Goal: Information Seeking & Learning: Learn about a topic

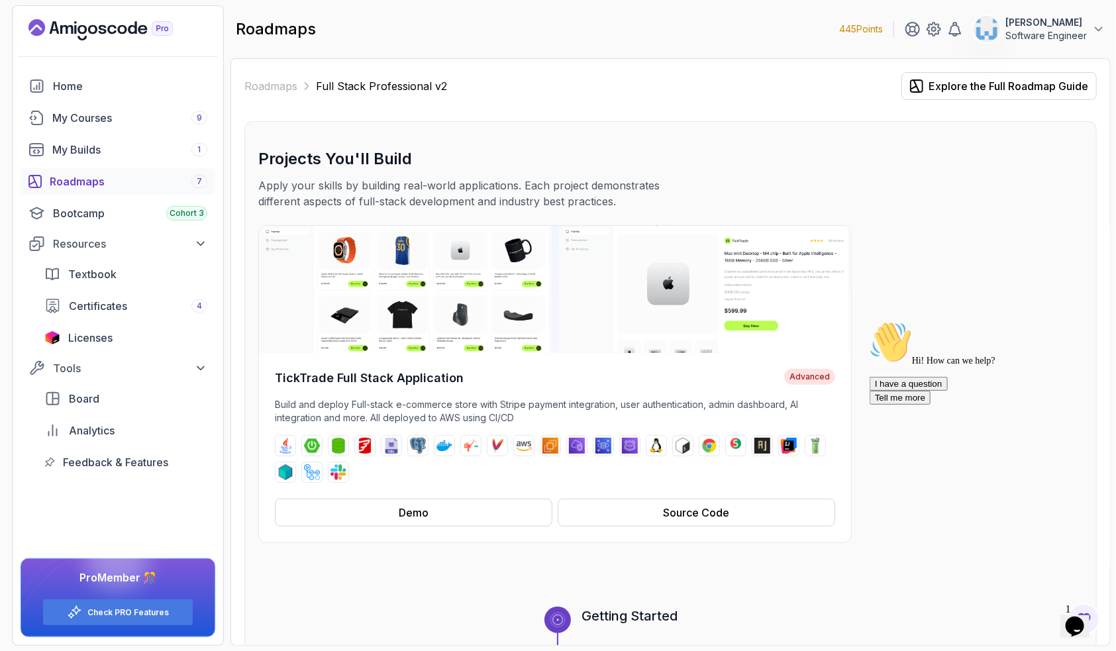
scroll to position [925, 0]
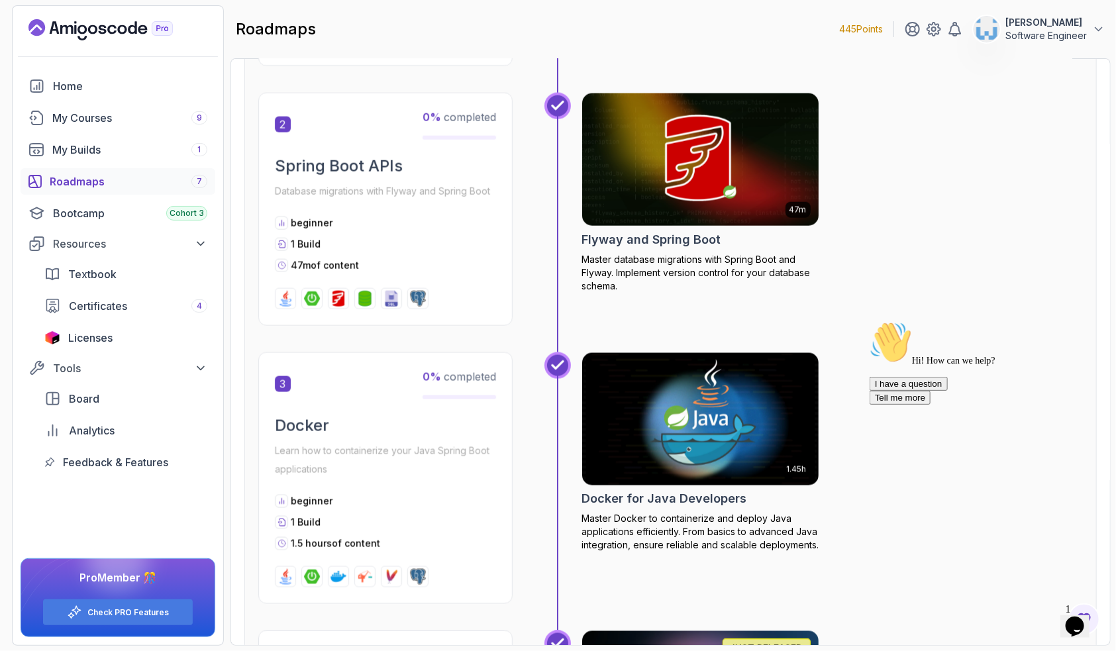
click at [675, 237] on h2 "Flyway and Spring Boot" at bounding box center [651, 239] width 139 height 19
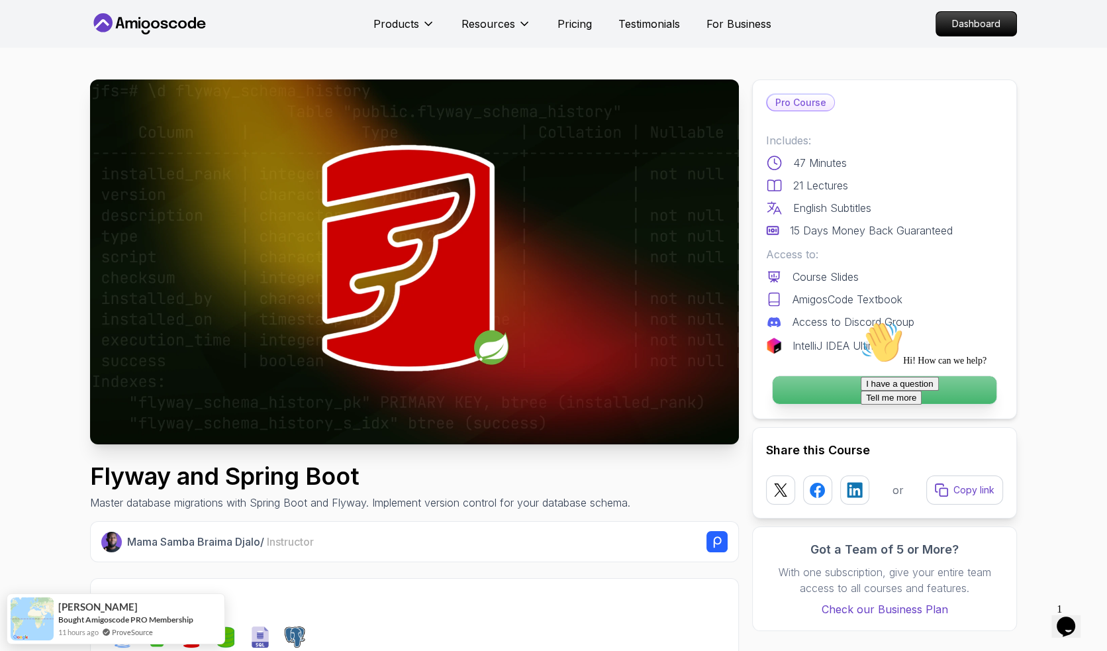
click at [833, 389] on p "Continue" at bounding box center [885, 390] width 224 height 28
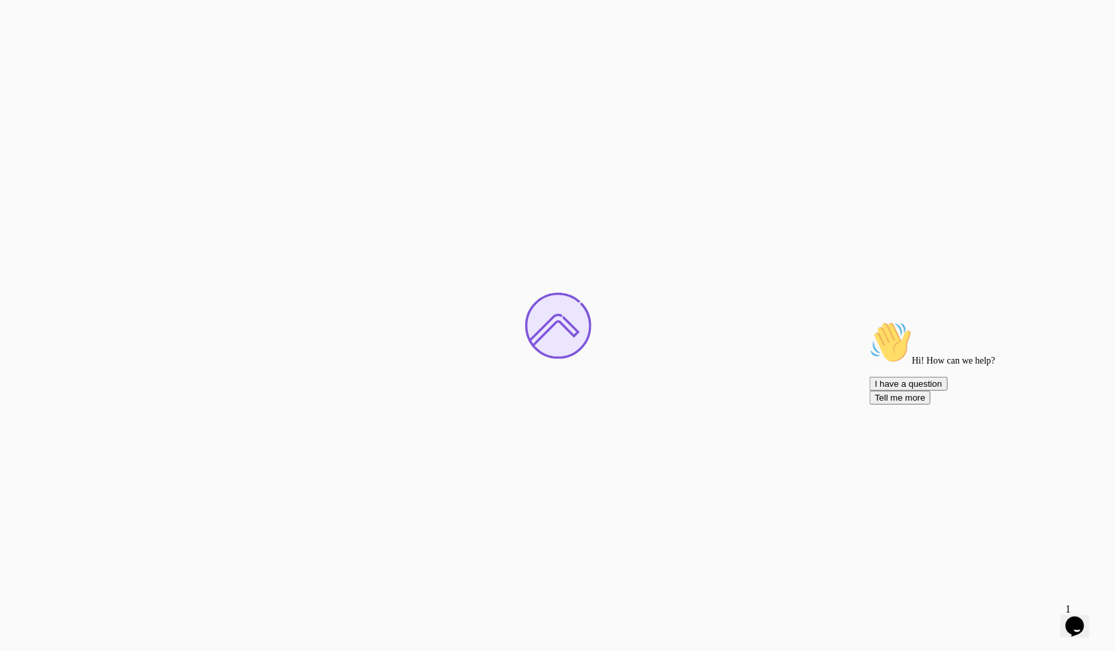
click at [869, 321] on icon "Chat attention grabber" at bounding box center [869, 321] width 0 height 0
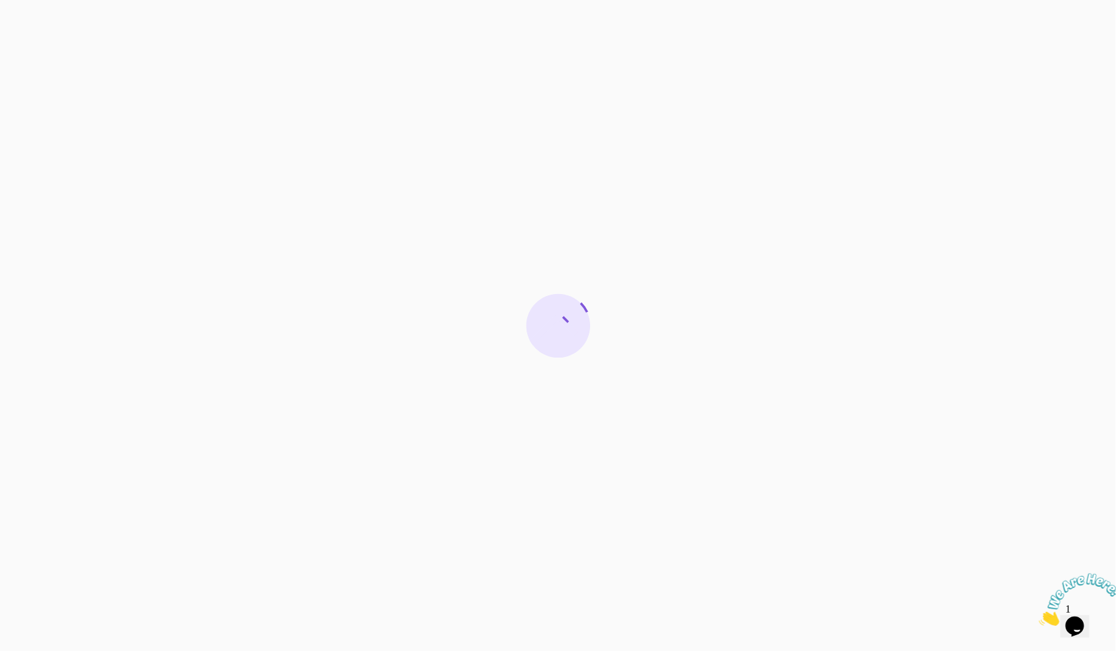
click at [1039, 616] on icon "Close" at bounding box center [1039, 621] width 0 height 11
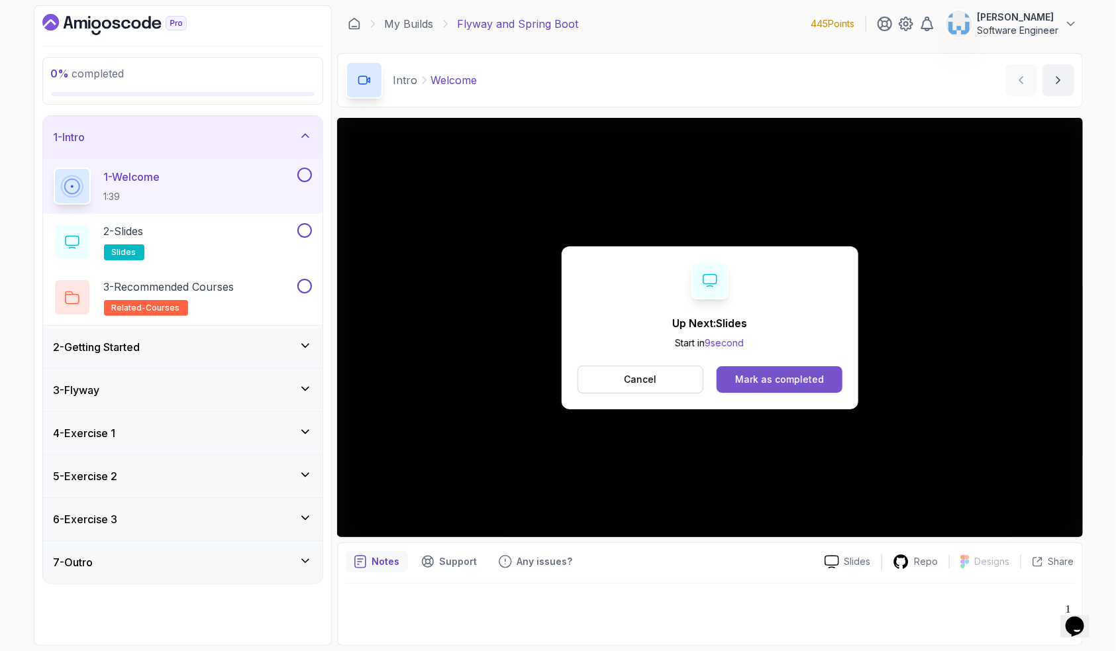
click at [764, 378] on div "Mark as completed" at bounding box center [779, 379] width 89 height 13
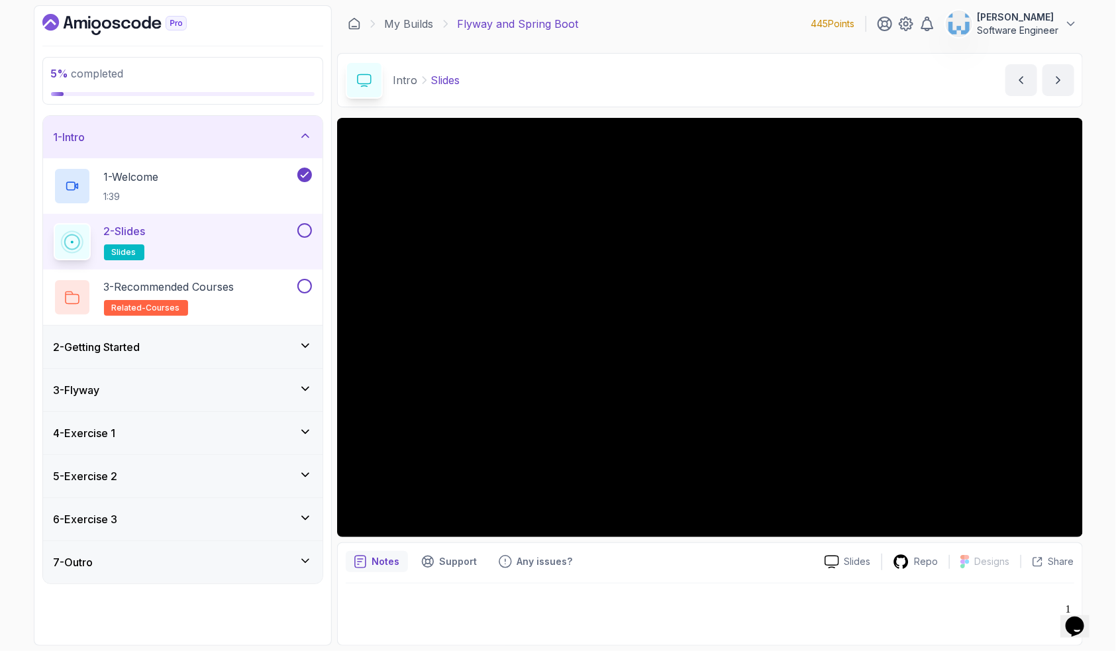
click at [297, 229] on button at bounding box center [304, 230] width 15 height 15
click at [279, 293] on div "3 - Recommended Courses related-courses" at bounding box center [174, 297] width 241 height 37
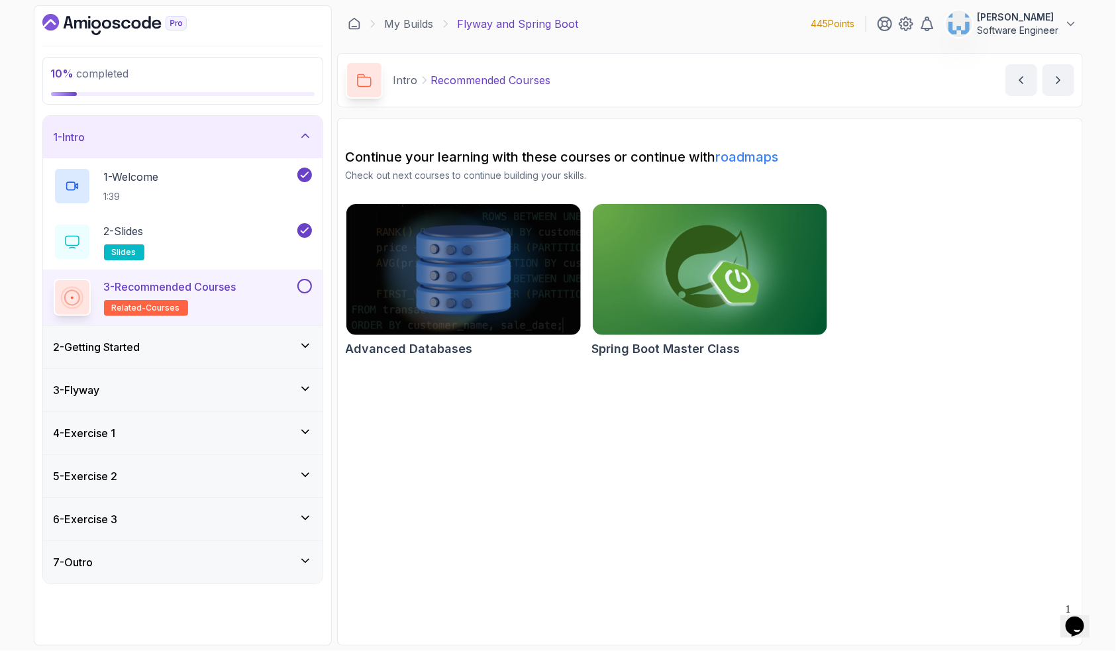
click at [306, 288] on button at bounding box center [304, 286] width 15 height 15
click at [223, 351] on div "2 - Getting Started" at bounding box center [183, 347] width 258 height 16
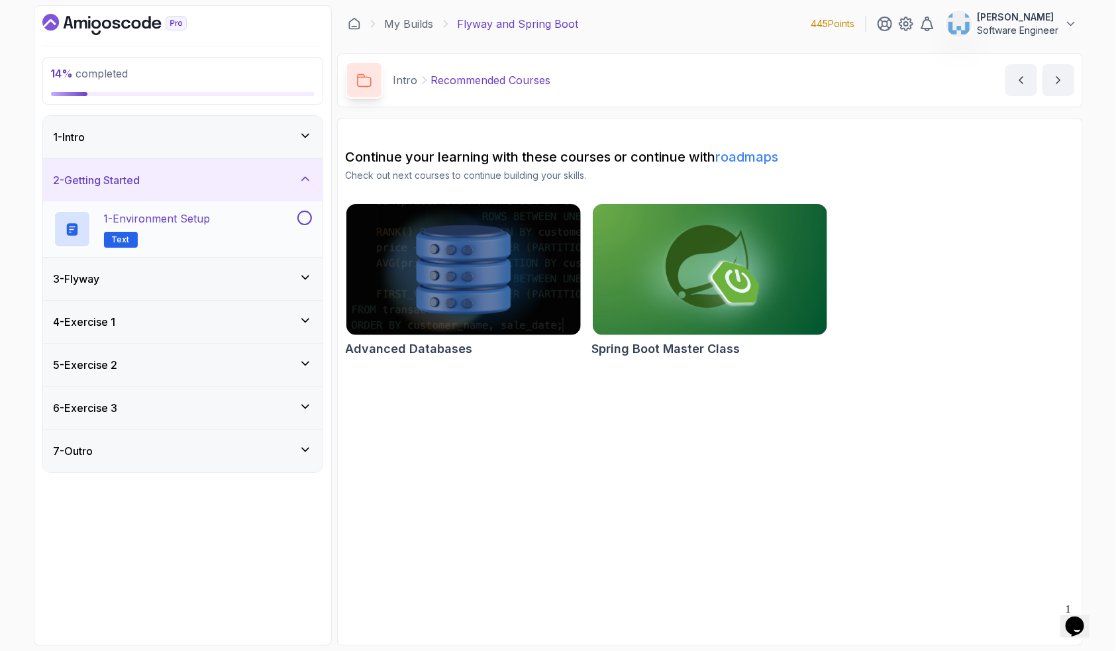
click at [213, 234] on div "1 - Environment Setup Text" at bounding box center [174, 229] width 241 height 37
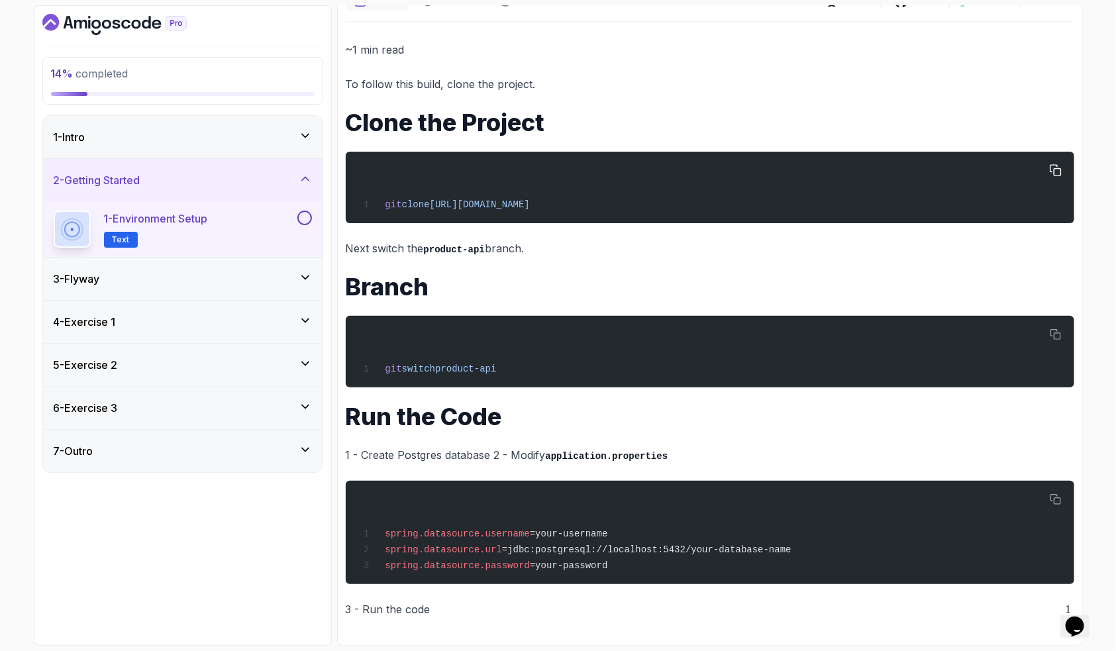
scroll to position [139, 0]
click at [301, 218] on button at bounding box center [304, 218] width 15 height 15
click at [205, 286] on div "3 - Flyway" at bounding box center [183, 279] width 280 height 42
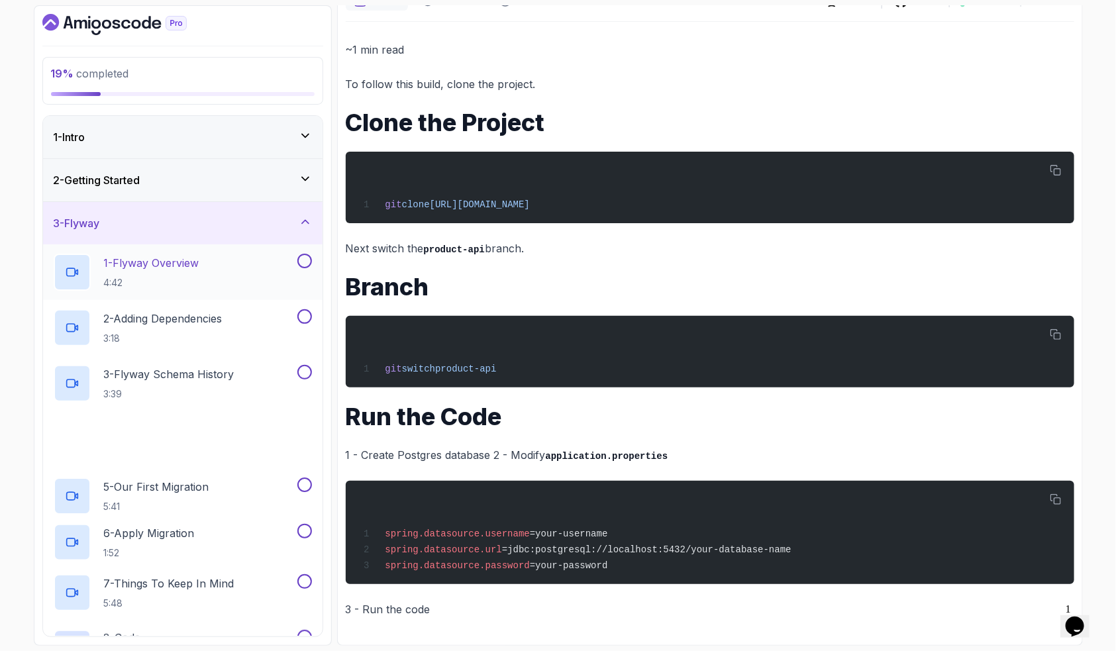
click at [167, 268] on p "1 - Flyway Overview" at bounding box center [151, 263] width 95 height 16
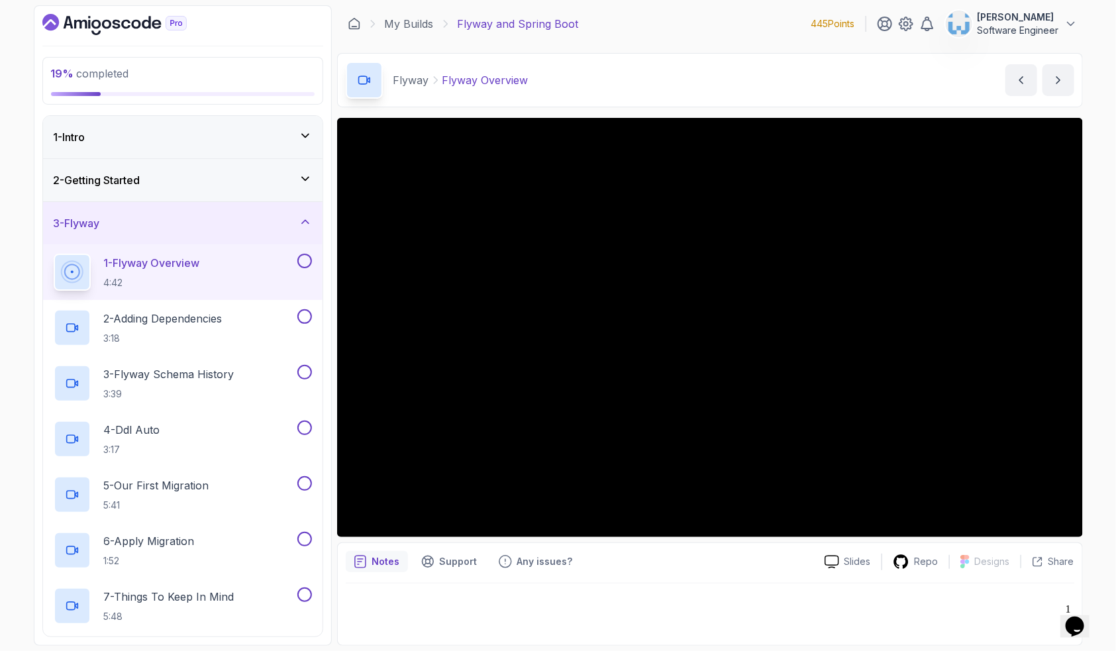
click at [115, 26] on icon "Dashboard" at bounding box center [114, 24] width 144 height 21
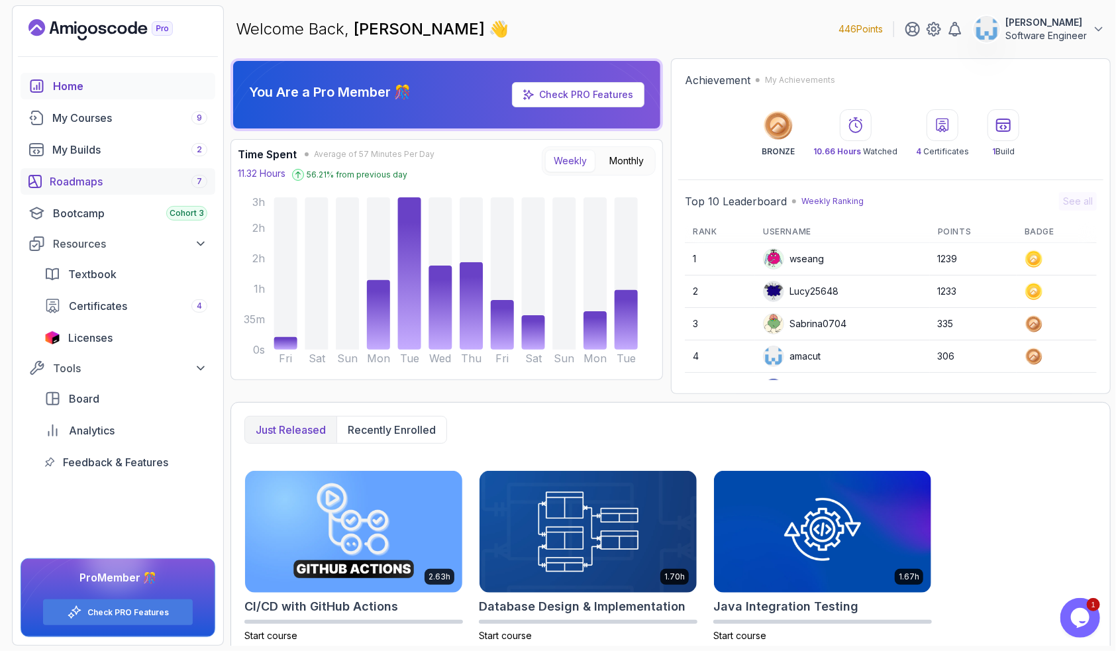
click at [94, 179] on div "Roadmaps 7" at bounding box center [129, 182] width 158 height 16
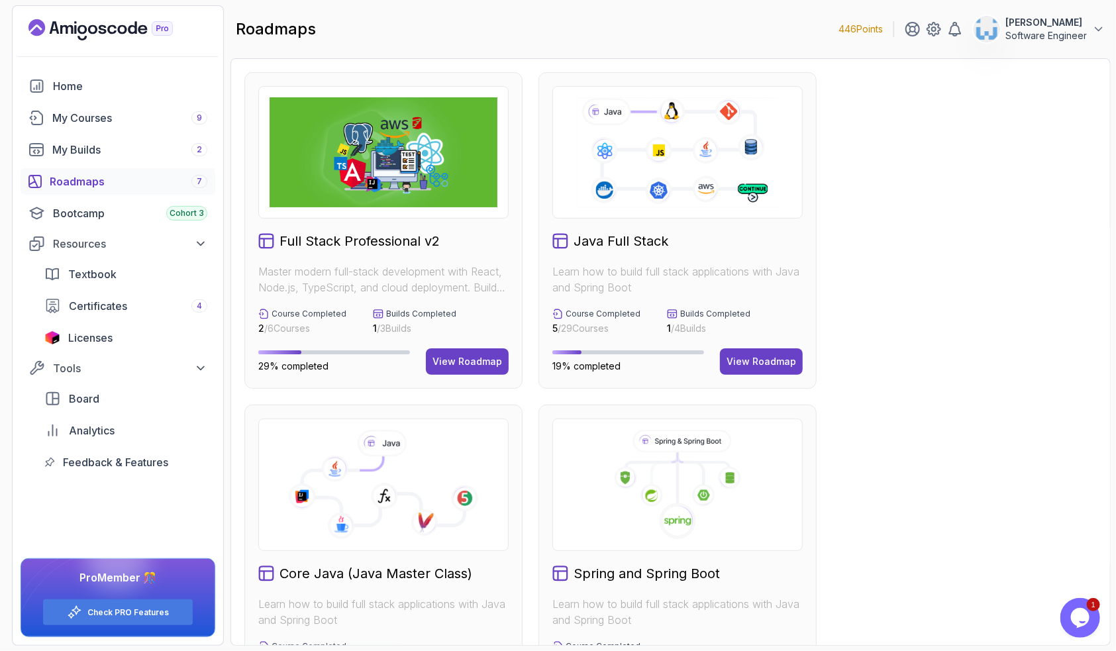
scroll to position [236, 0]
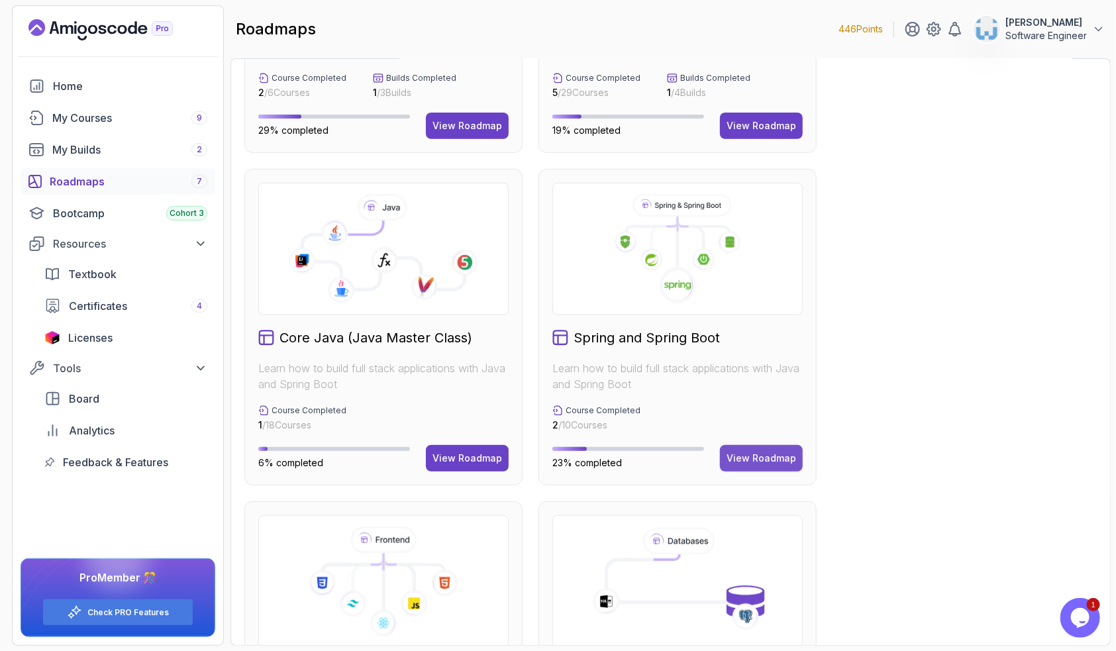
click at [760, 460] on div "View Roadmap" at bounding box center [762, 458] width 70 height 13
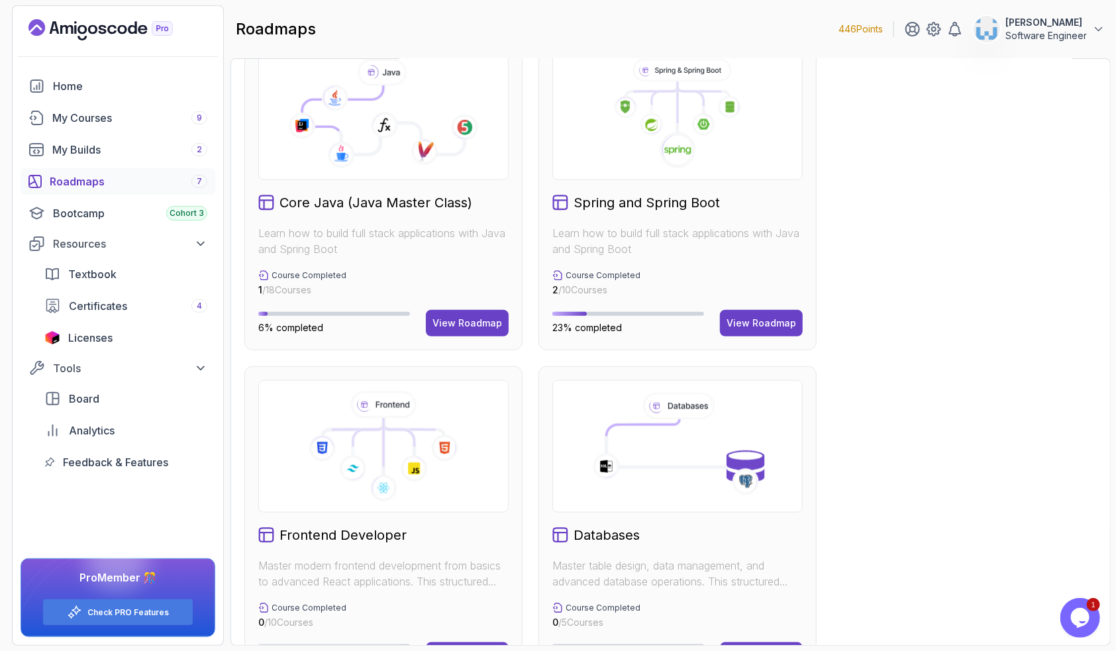
scroll to position [597, 0]
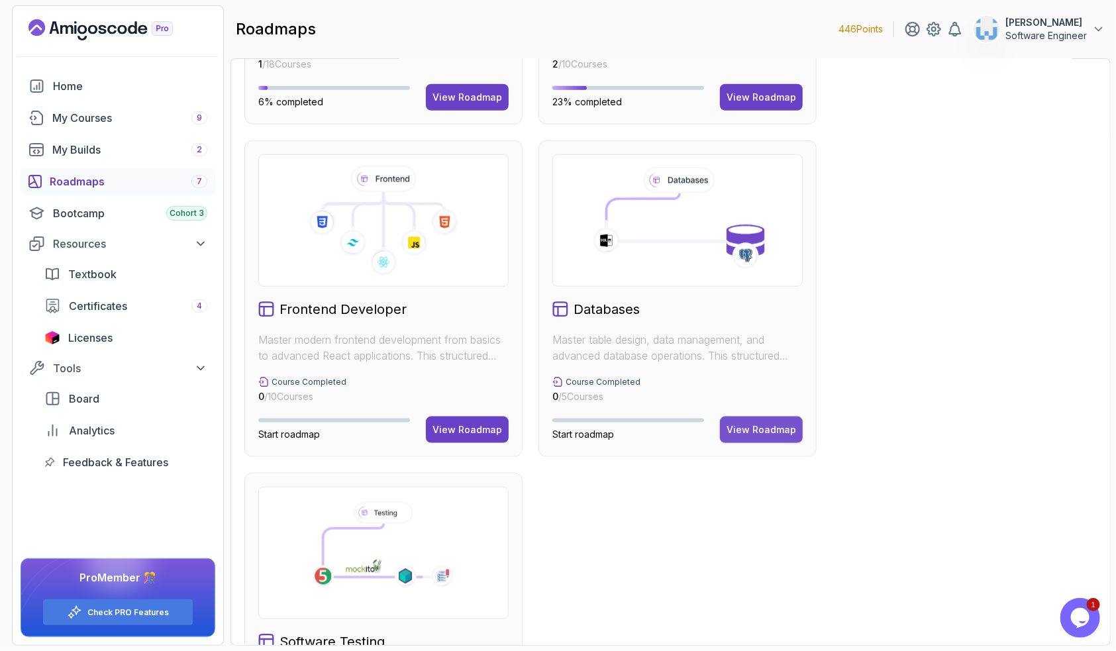
click at [782, 431] on div "View Roadmap" at bounding box center [762, 429] width 70 height 13
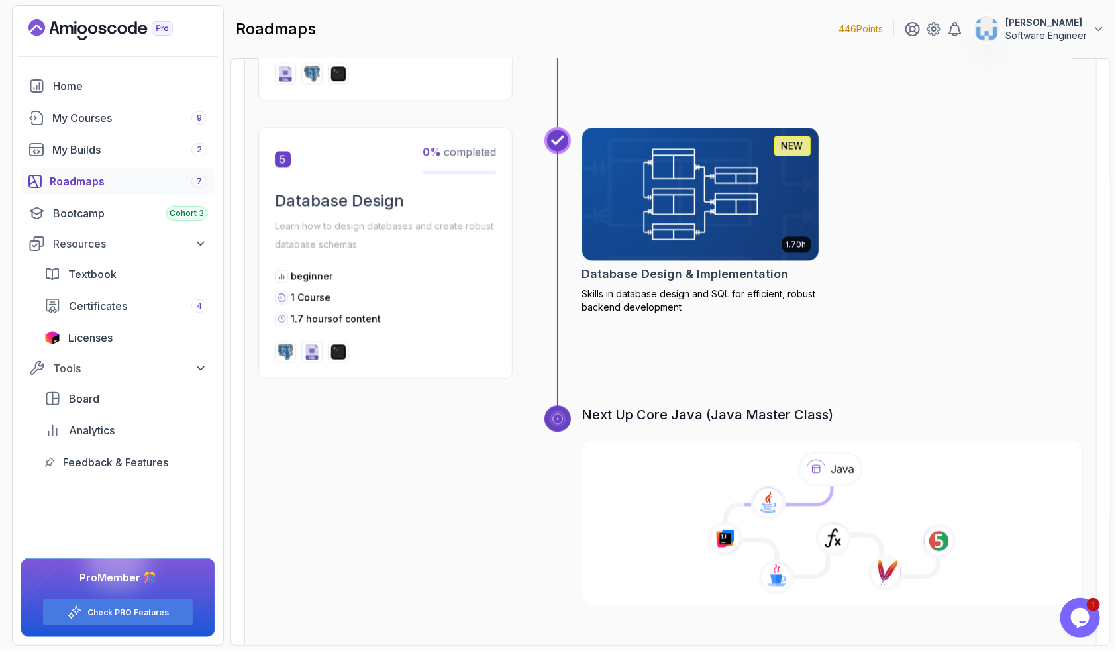
scroll to position [1425, 0]
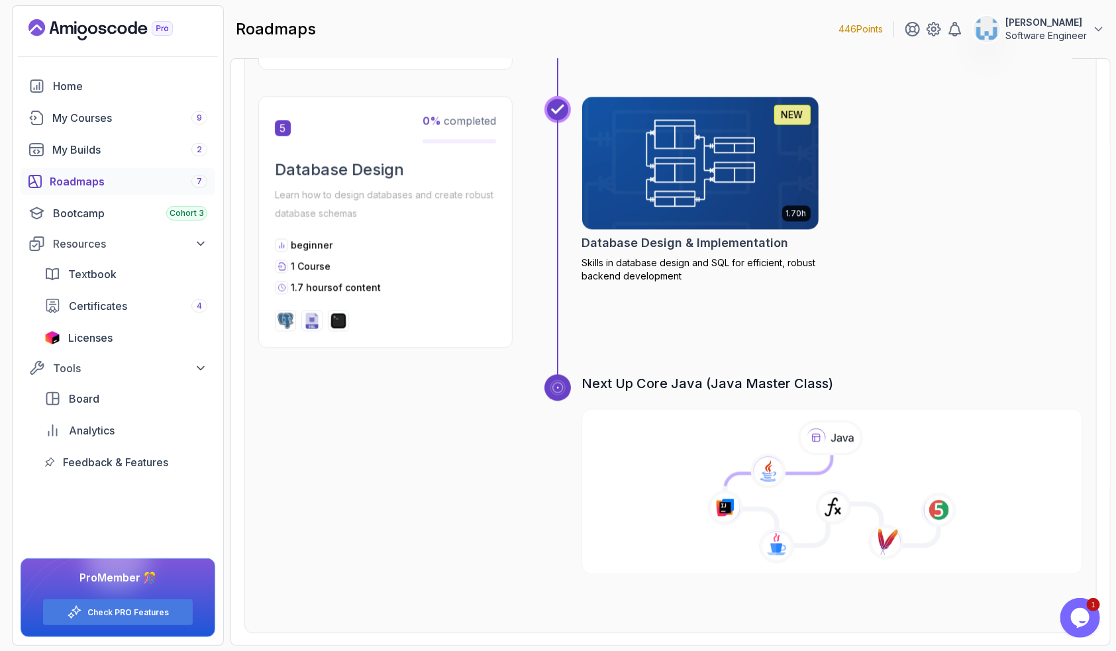
drag, startPoint x: 804, startPoint y: 336, endPoint x: 644, endPoint y: 344, distance: 160.5
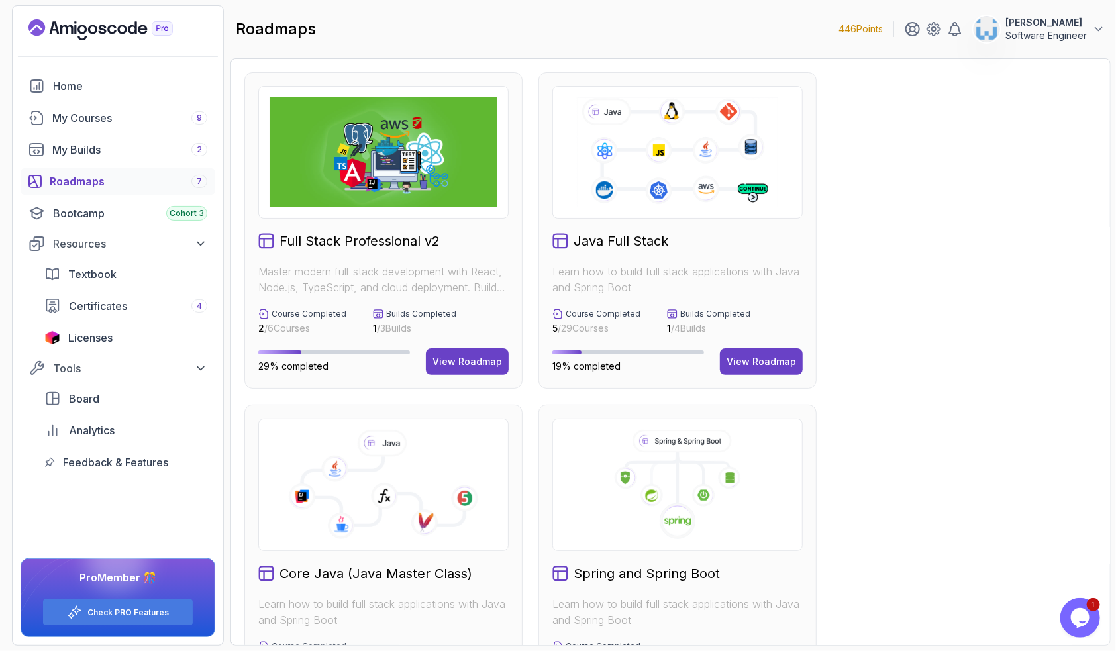
click at [91, 179] on div "Roadmaps 7" at bounding box center [129, 182] width 158 height 16
click at [105, 118] on div "My Courses 9" at bounding box center [129, 118] width 155 height 16
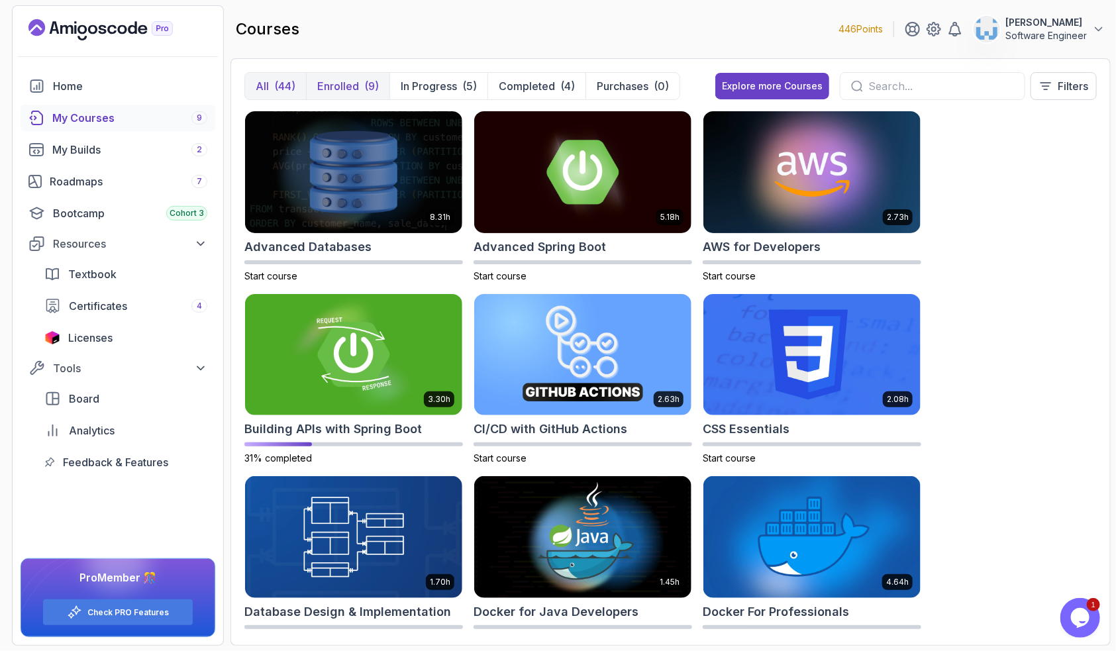
click at [358, 87] on p "Enrolled" at bounding box center [338, 86] width 42 height 16
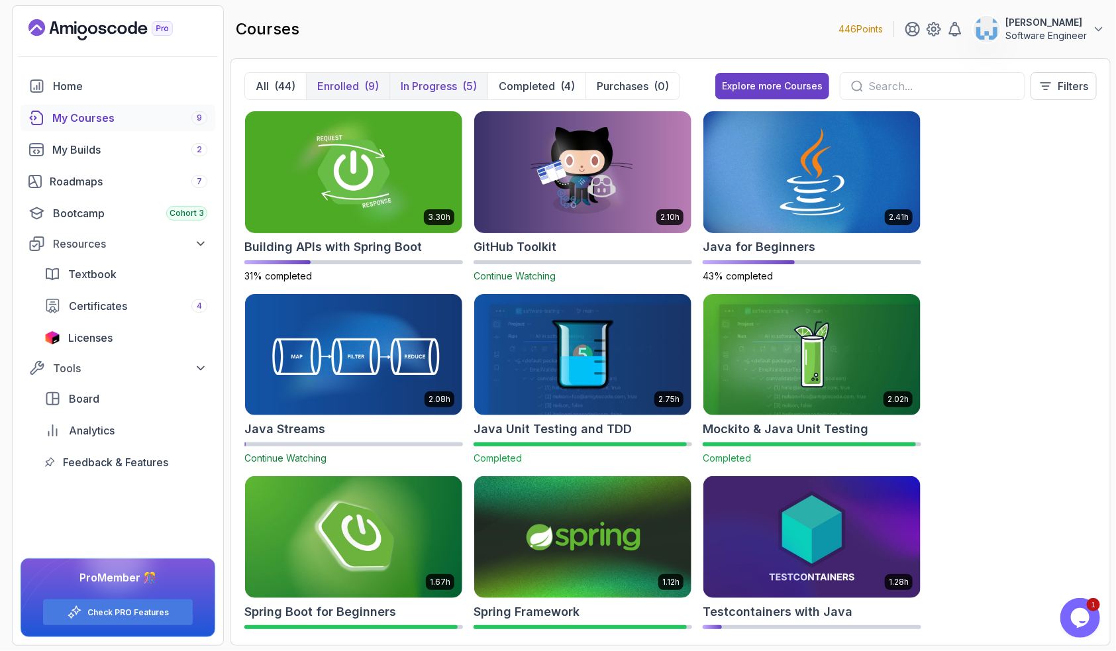
click at [440, 86] on p "In Progress" at bounding box center [429, 86] width 56 height 16
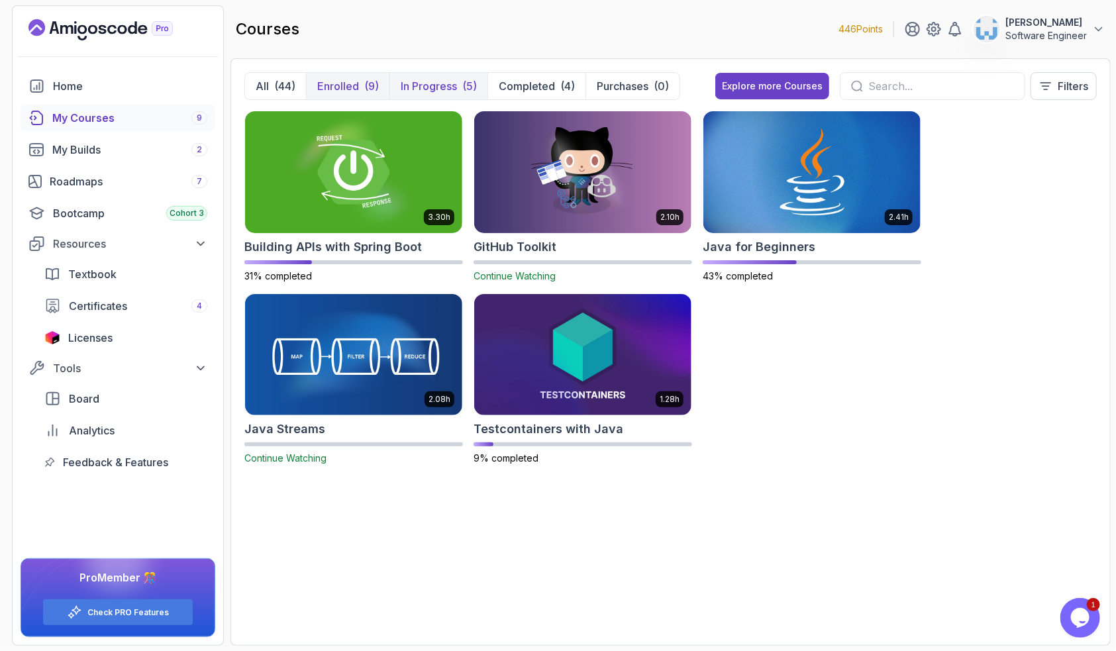
click at [366, 79] on div "(9)" at bounding box center [371, 86] width 15 height 16
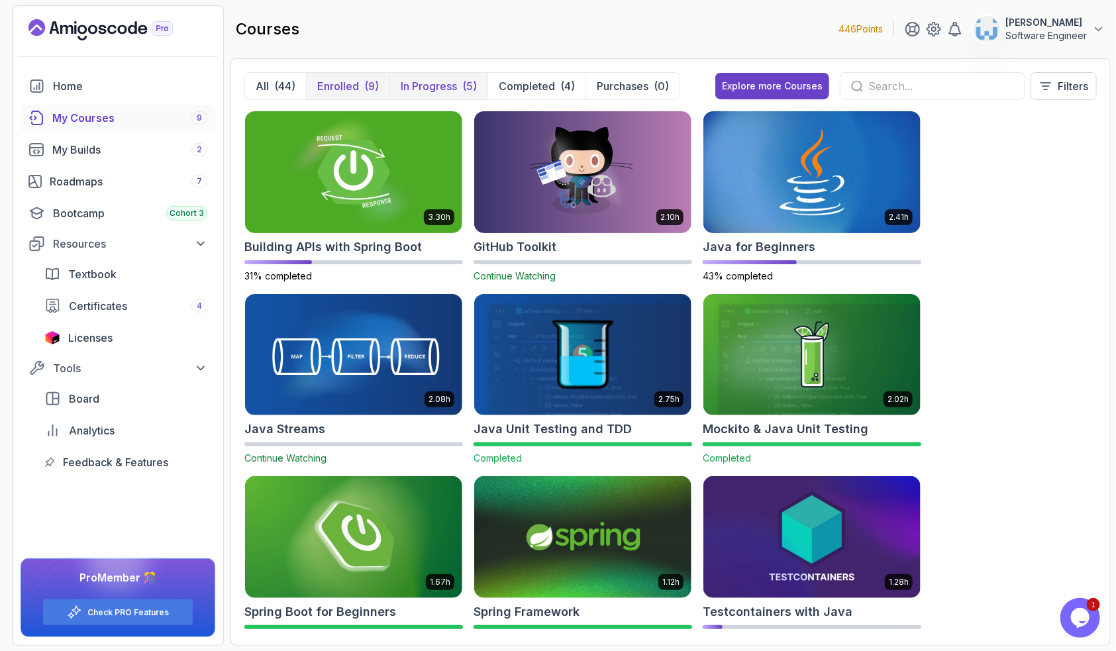
click at [430, 82] on p "In Progress" at bounding box center [429, 86] width 56 height 16
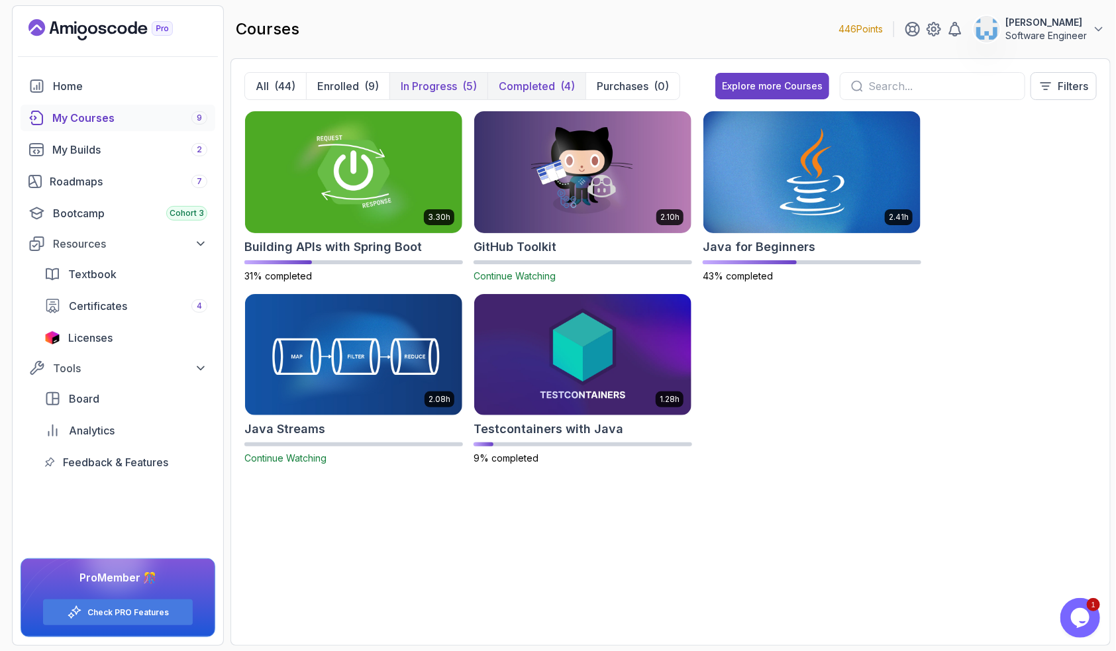
click at [569, 79] on div "(4)" at bounding box center [567, 86] width 15 height 16
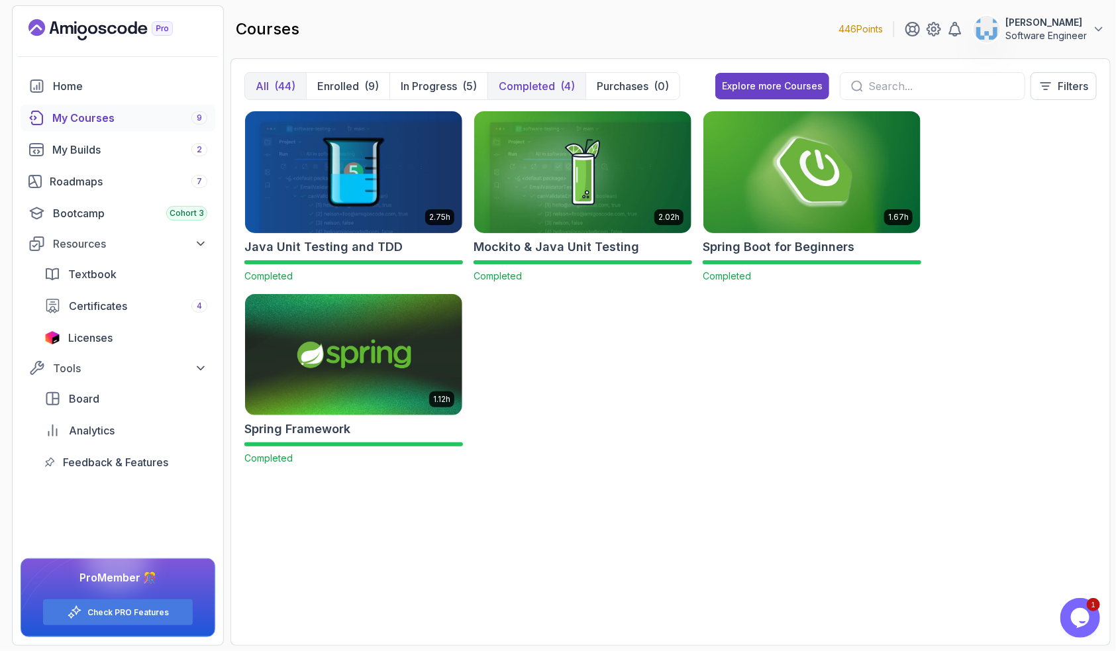
click at [282, 79] on div "(44)" at bounding box center [284, 86] width 21 height 16
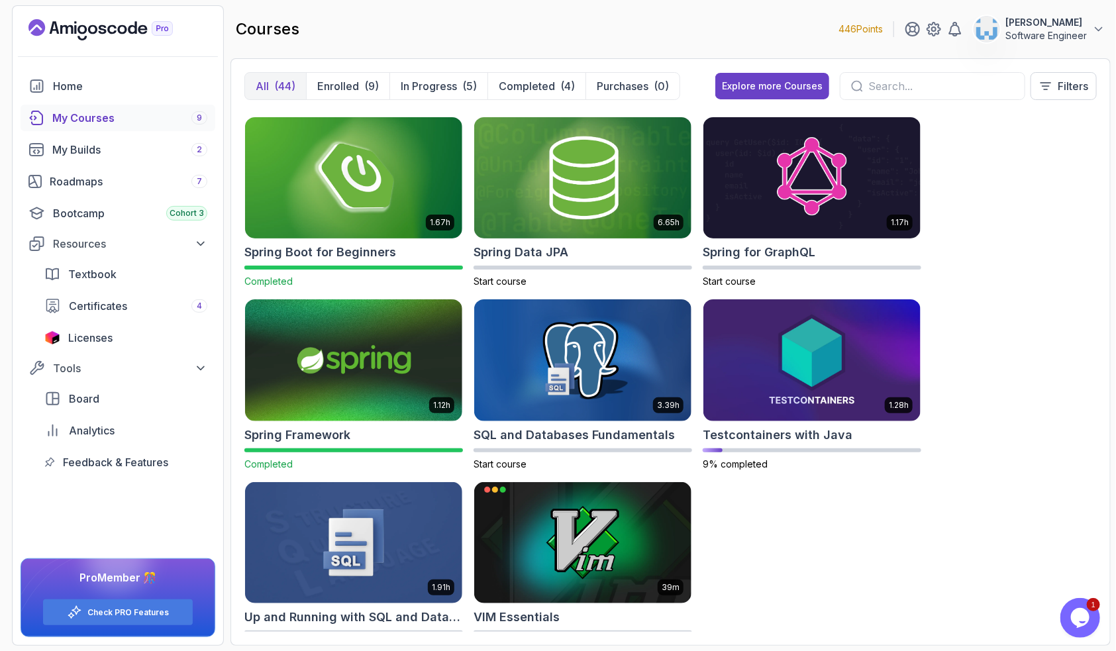
scroll to position [2222, 0]
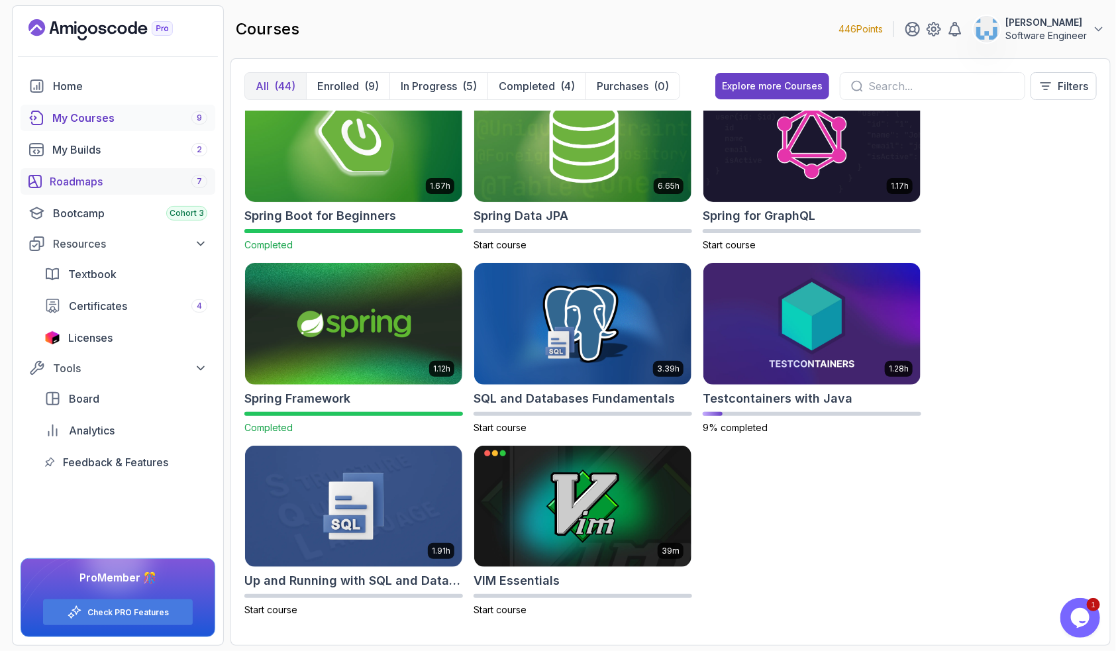
click at [97, 176] on div "Roadmaps 7" at bounding box center [129, 182] width 158 height 16
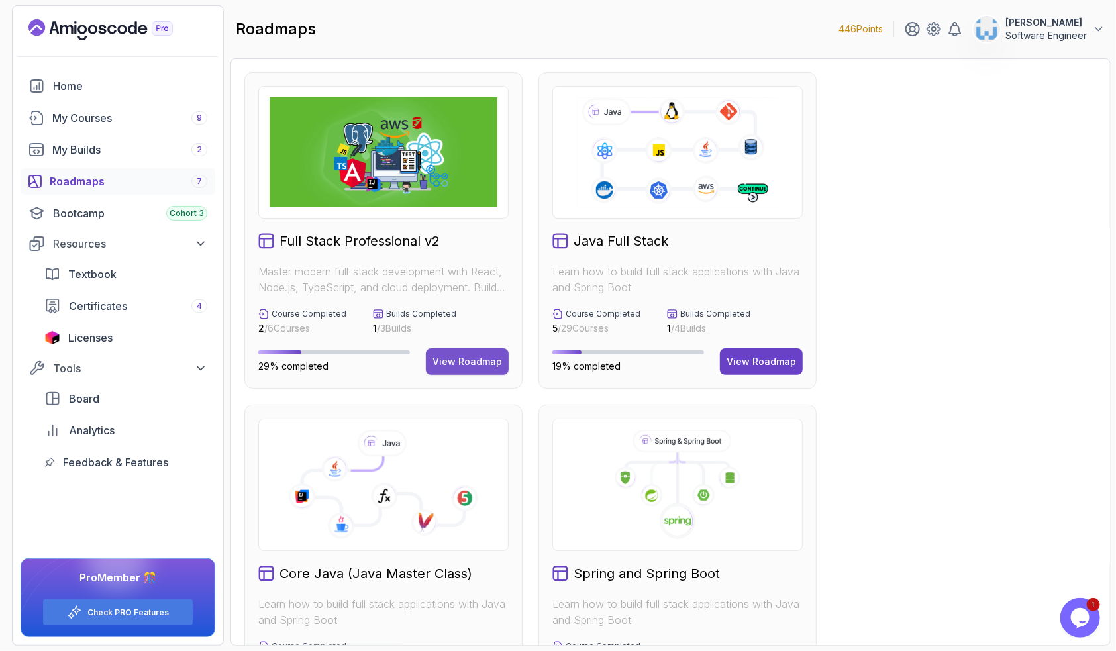
click at [470, 364] on div "View Roadmap" at bounding box center [468, 361] width 70 height 13
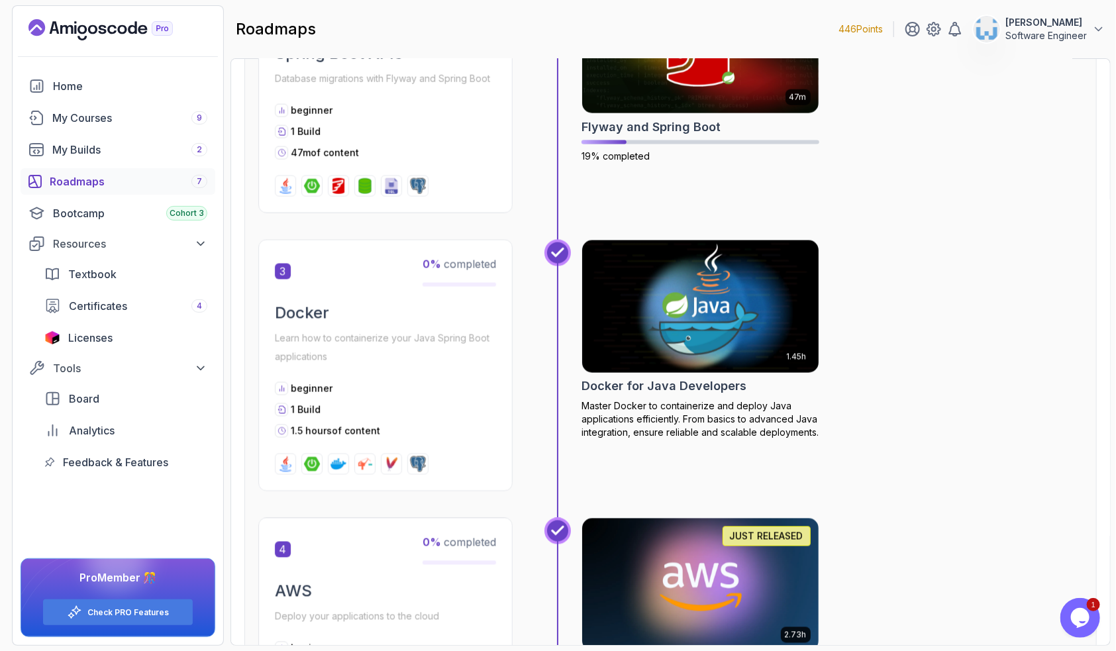
scroll to position [1050, 0]
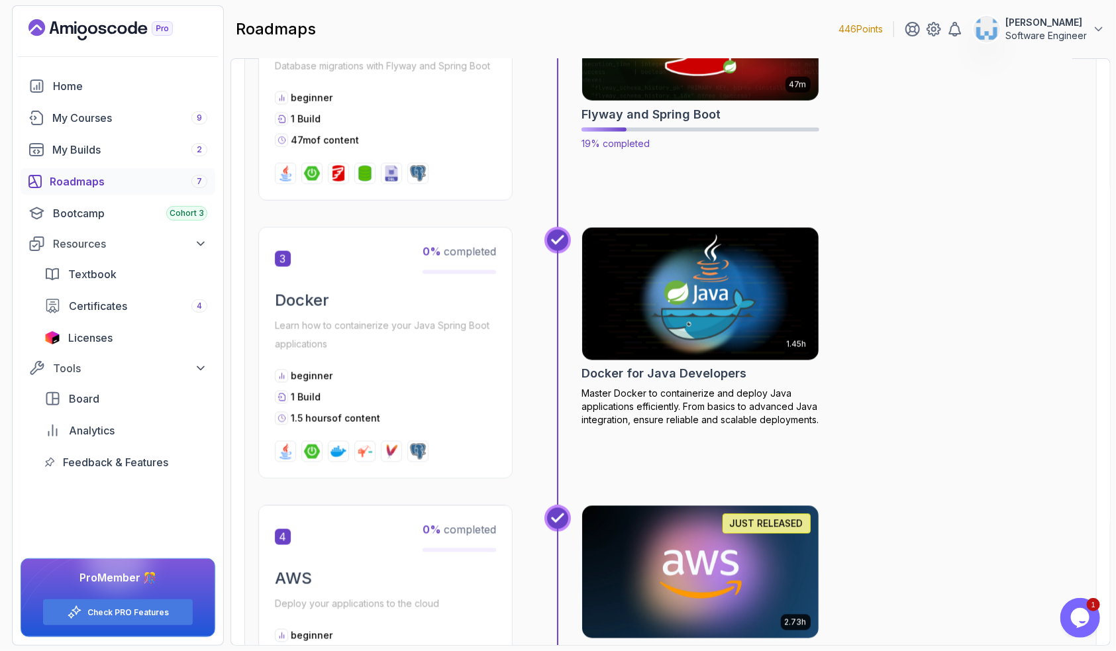
click at [675, 119] on h2 "Flyway and Spring Boot" at bounding box center [651, 114] width 139 height 19
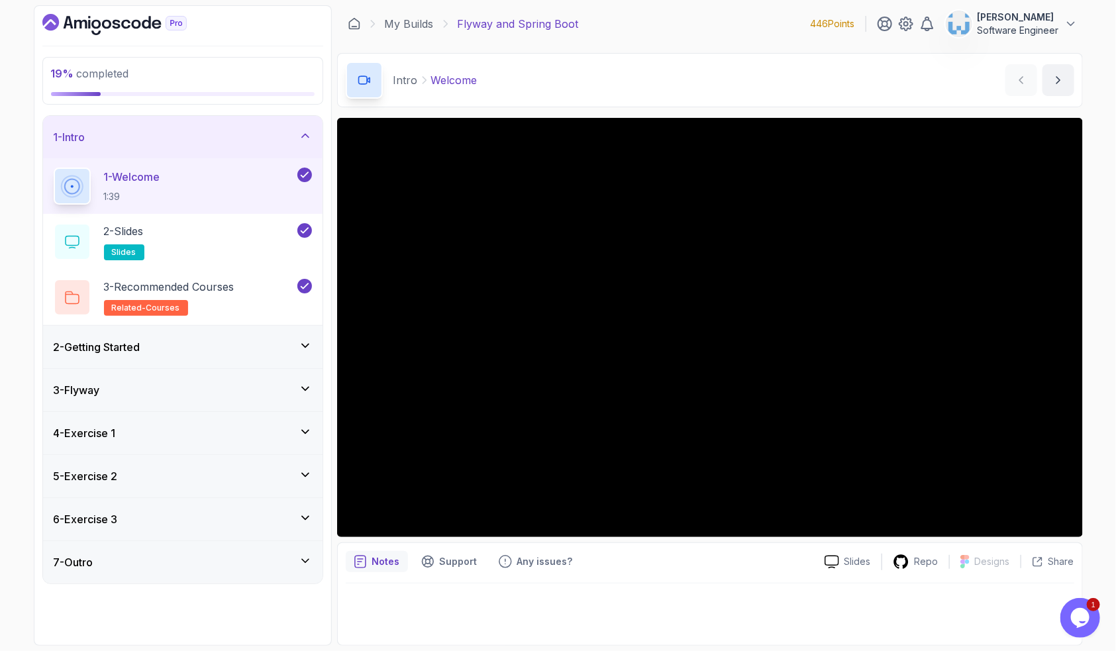
click at [150, 342] on div "2 - Getting Started" at bounding box center [183, 347] width 258 height 16
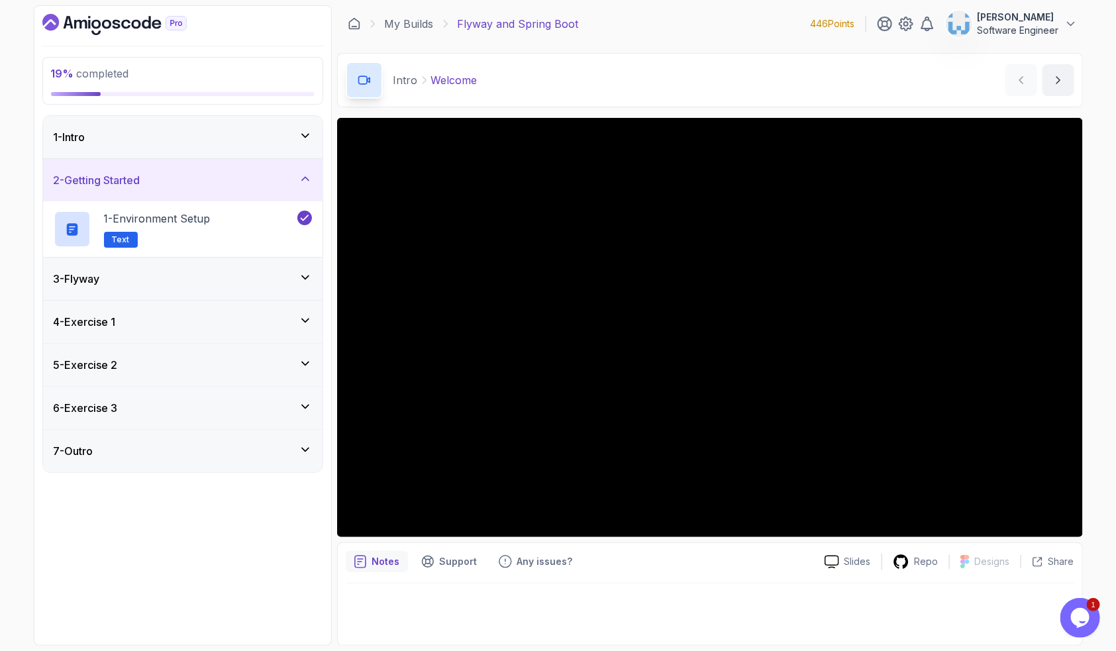
click at [168, 295] on div "3 - Flyway" at bounding box center [183, 279] width 280 height 42
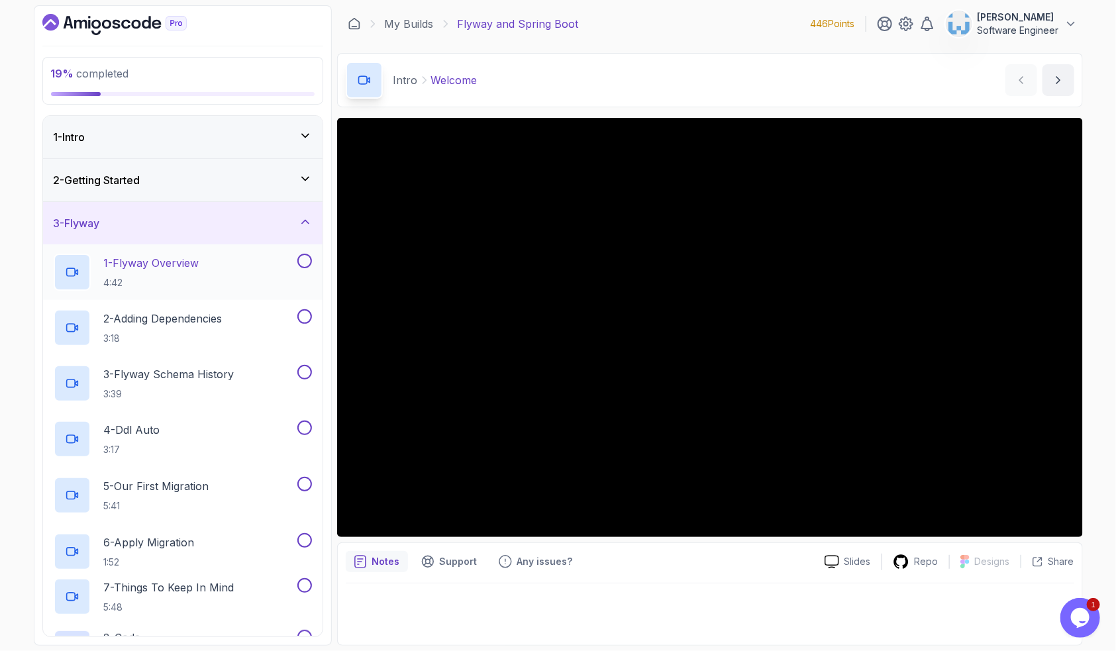
click at [167, 267] on p "1 - Flyway Overview" at bounding box center [151, 263] width 95 height 16
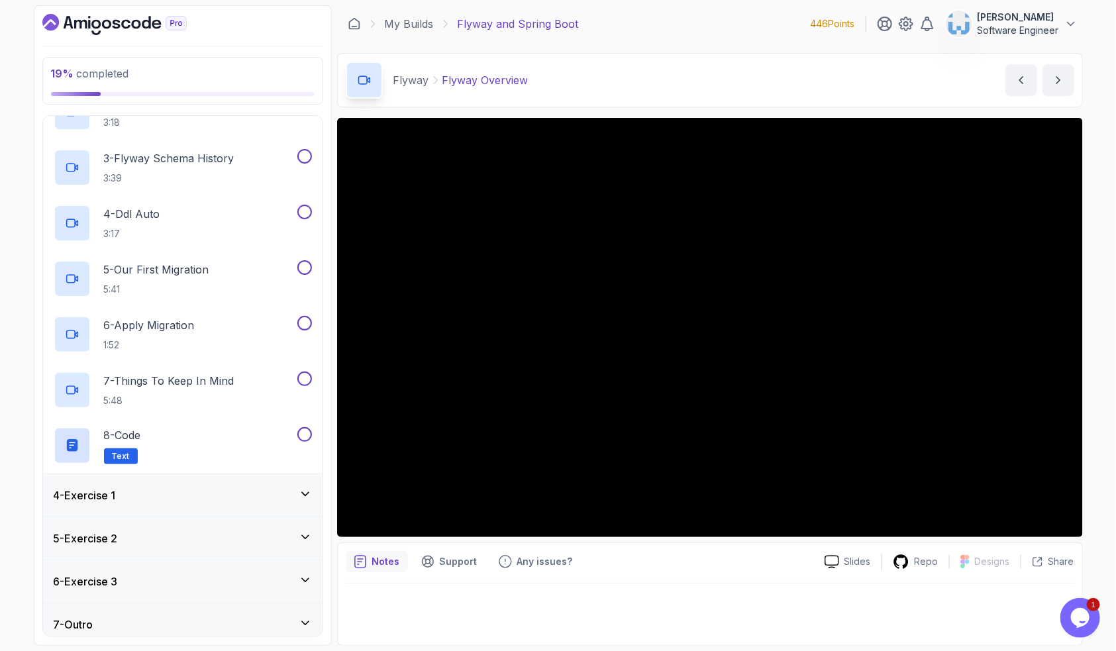
scroll to position [225, 0]
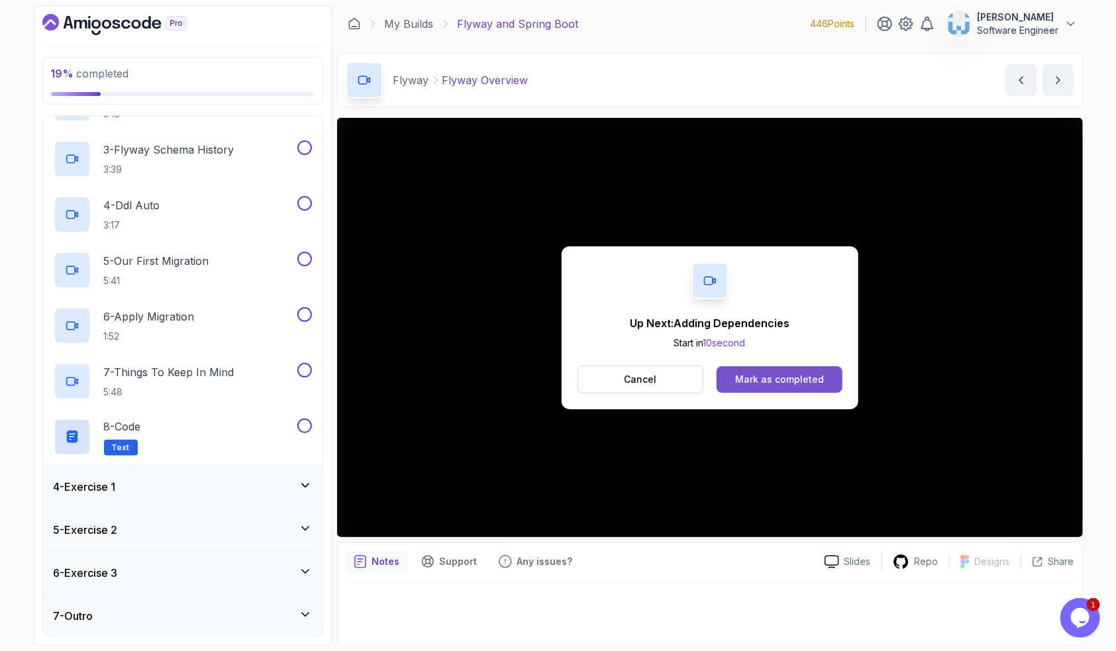
click at [778, 380] on div "Mark as completed" at bounding box center [779, 379] width 89 height 13
click at [813, 385] on div "Mark as completed" at bounding box center [779, 379] width 89 height 13
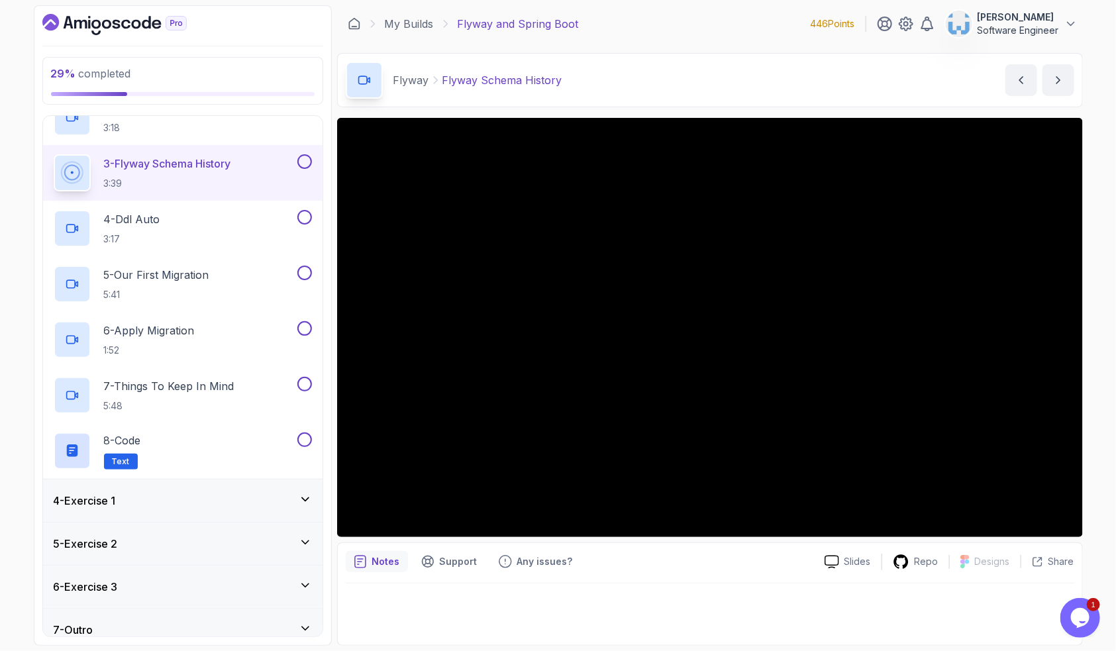
scroll to position [225, 0]
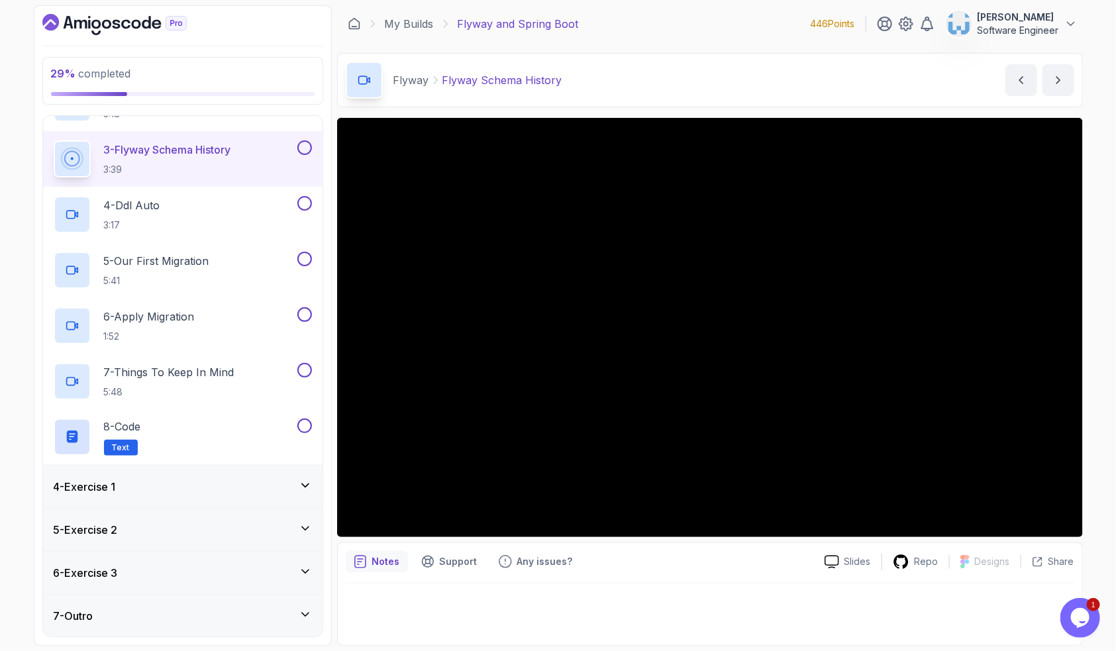
click at [280, 614] on div "7 - Outro" at bounding box center [183, 616] width 258 height 16
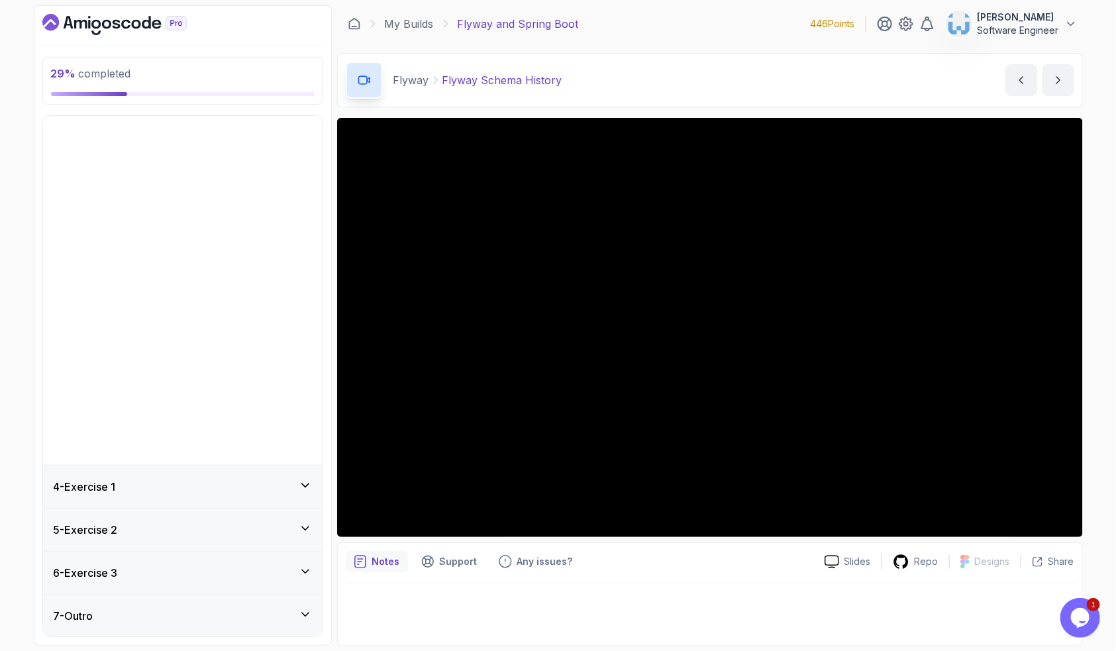
scroll to position [0, 0]
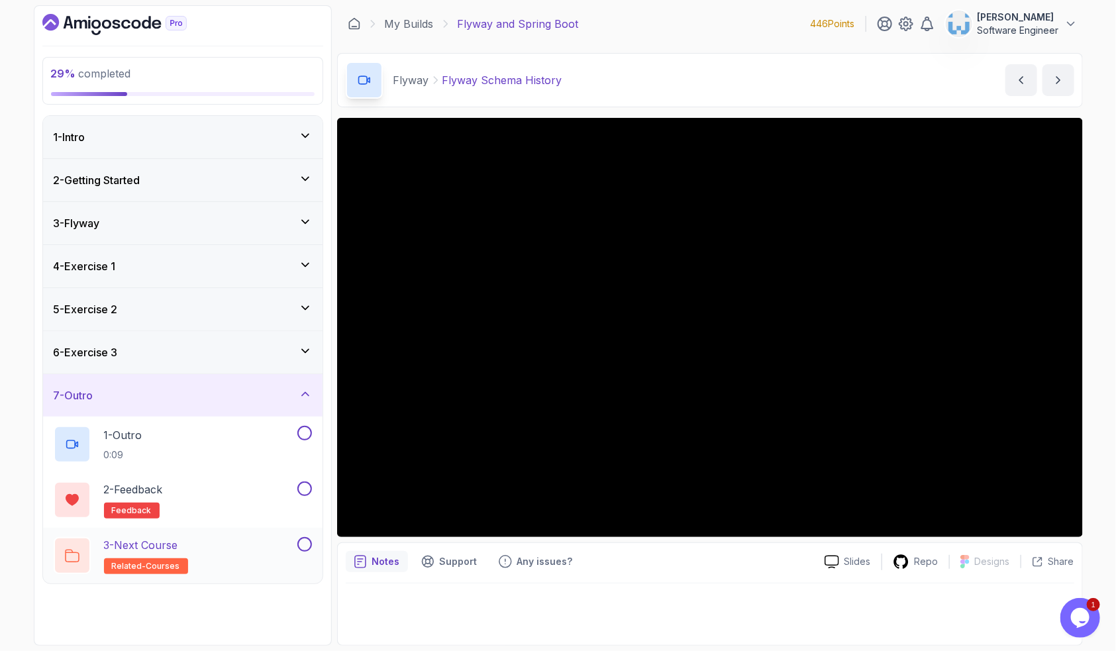
click at [304, 543] on button at bounding box center [304, 544] width 15 height 15
click at [304, 486] on button at bounding box center [304, 489] width 15 height 15
click at [258, 440] on div "1 - Outro 0:09" at bounding box center [174, 444] width 241 height 37
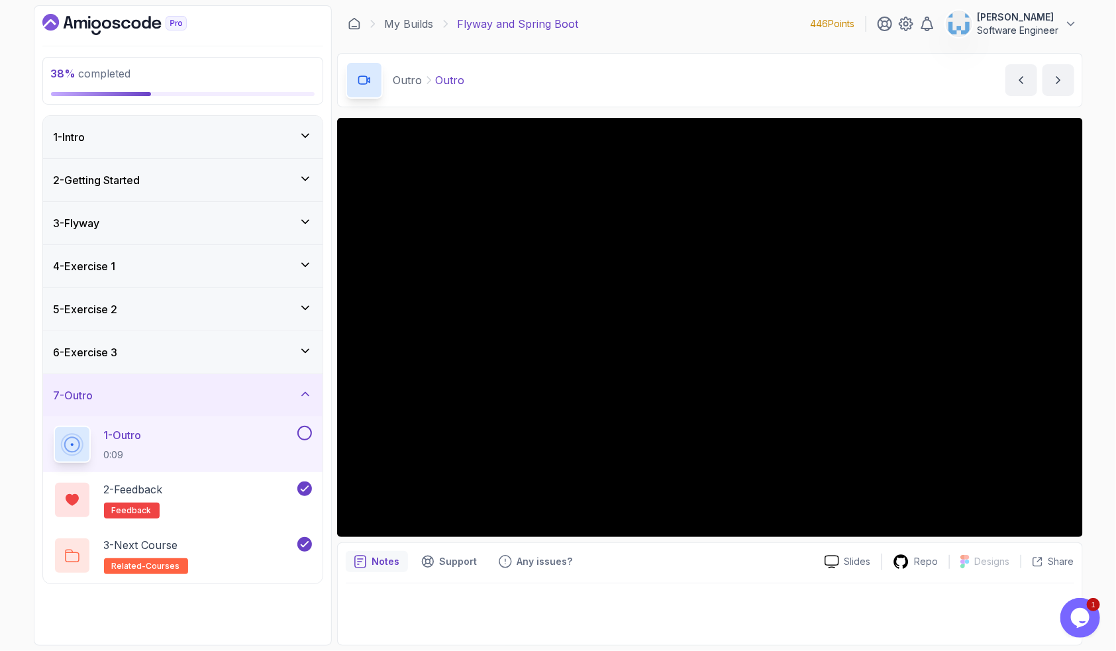
click at [309, 219] on icon at bounding box center [305, 221] width 13 height 13
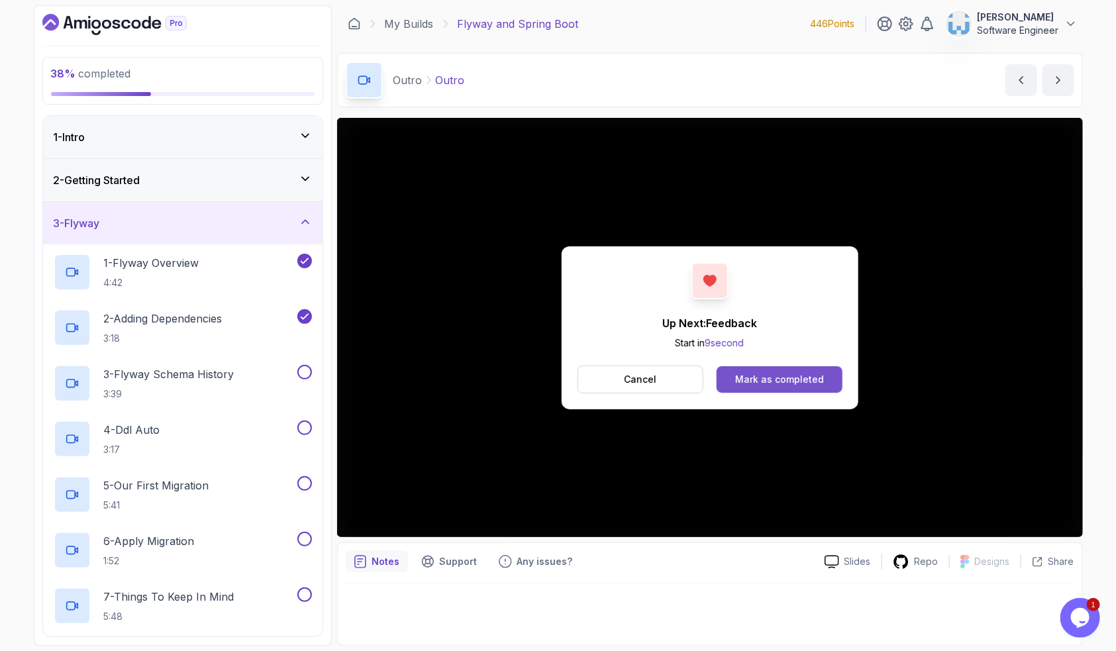
click at [748, 381] on div "Mark as completed" at bounding box center [779, 379] width 89 height 13
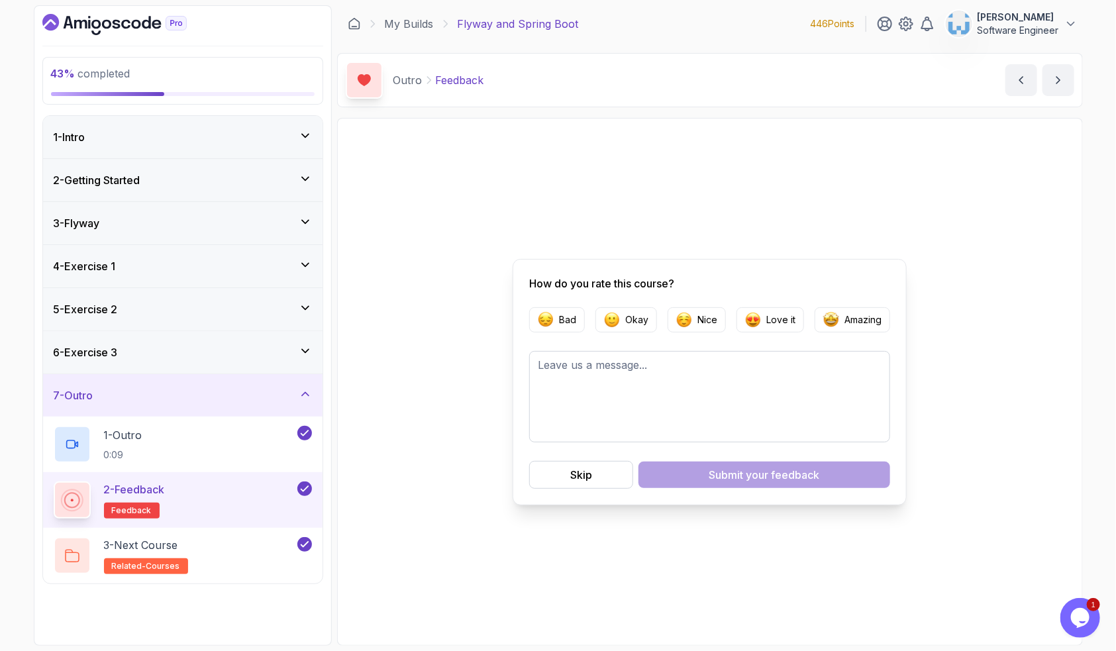
click at [247, 227] on div "3 - Flyway" at bounding box center [183, 223] width 258 height 16
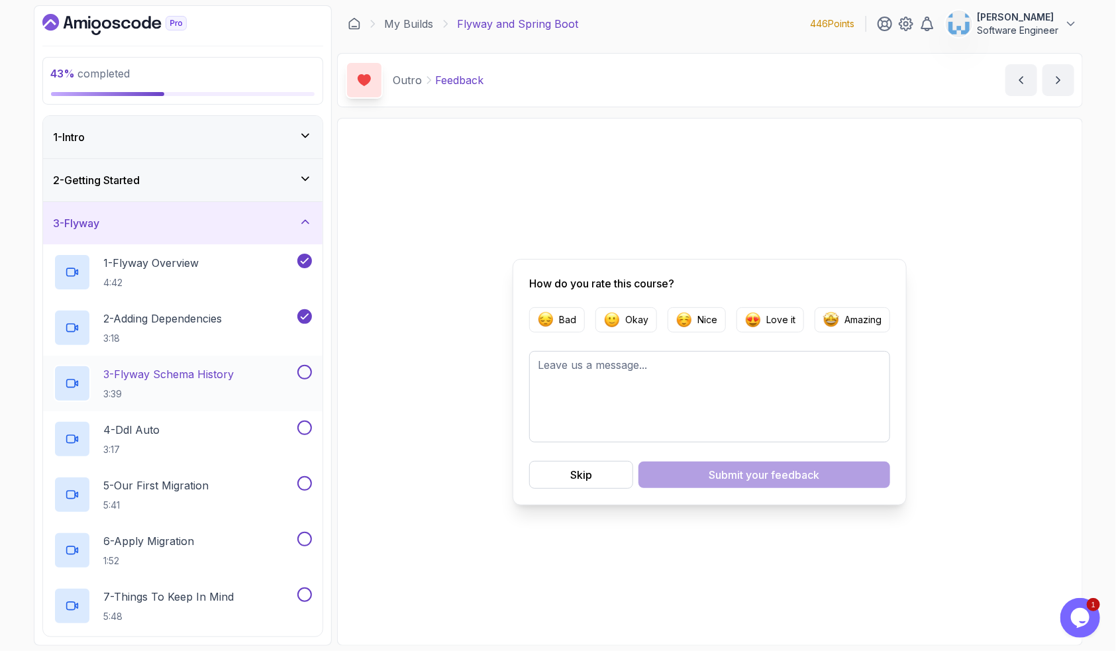
click at [226, 380] on p "3 - Flyway Schema History" at bounding box center [169, 374] width 130 height 16
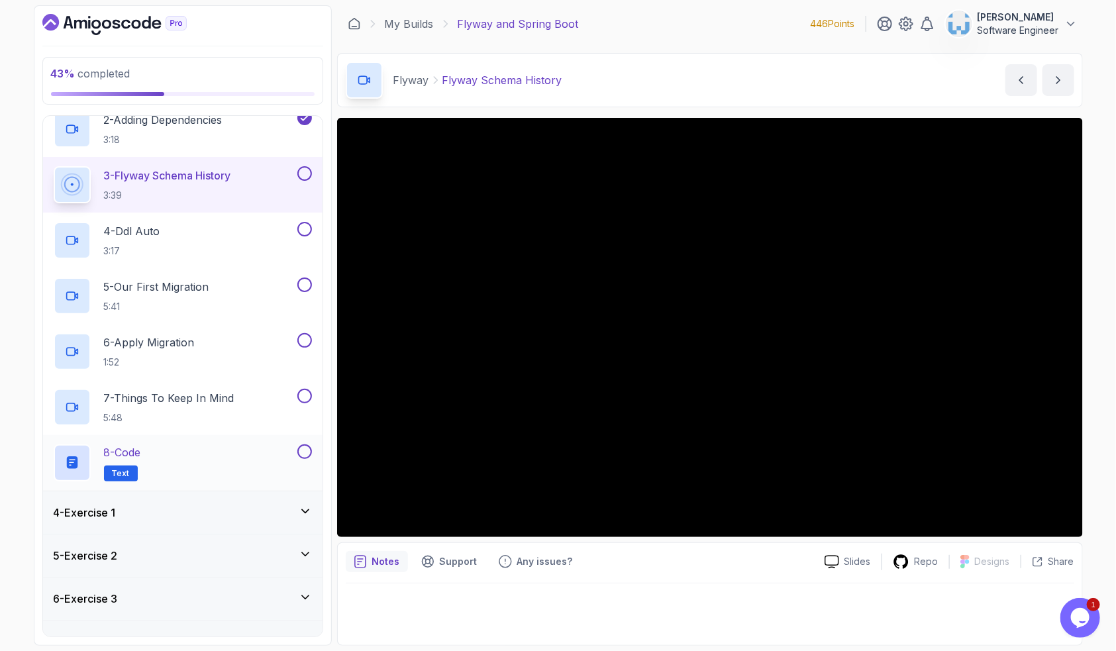
scroll to position [225, 0]
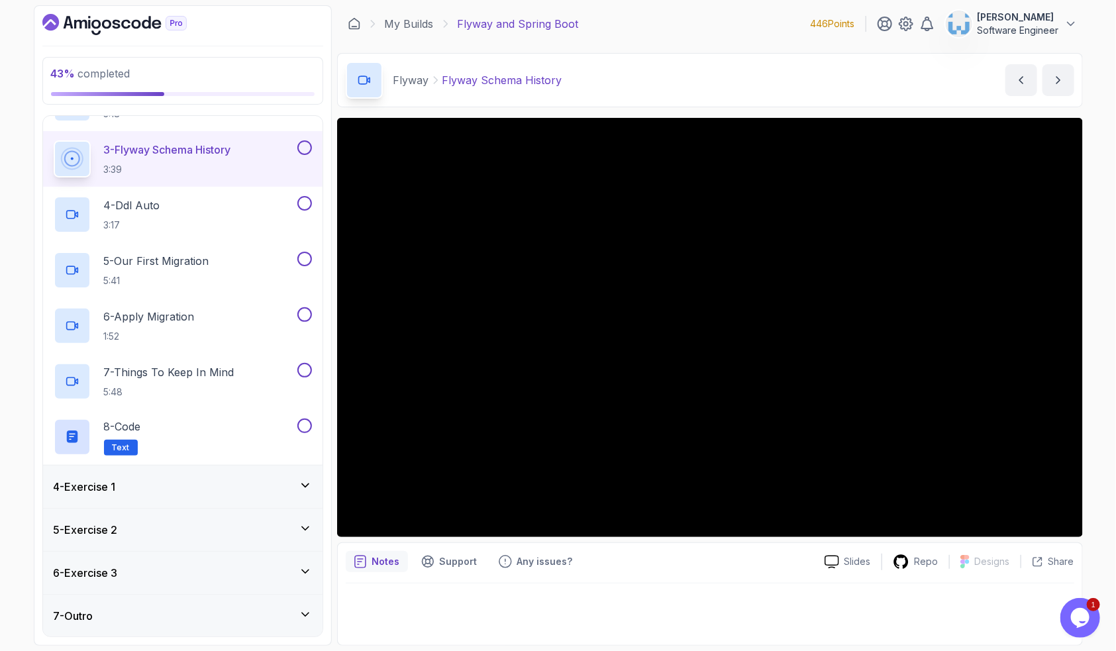
click at [303, 522] on icon at bounding box center [305, 528] width 13 height 13
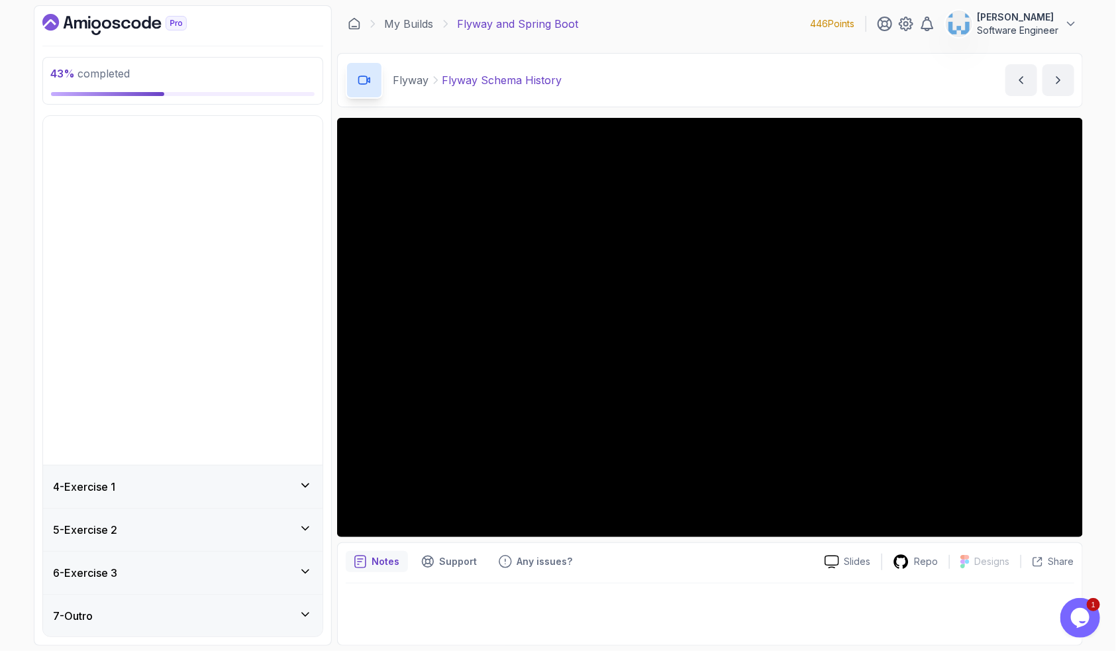
scroll to position [0, 0]
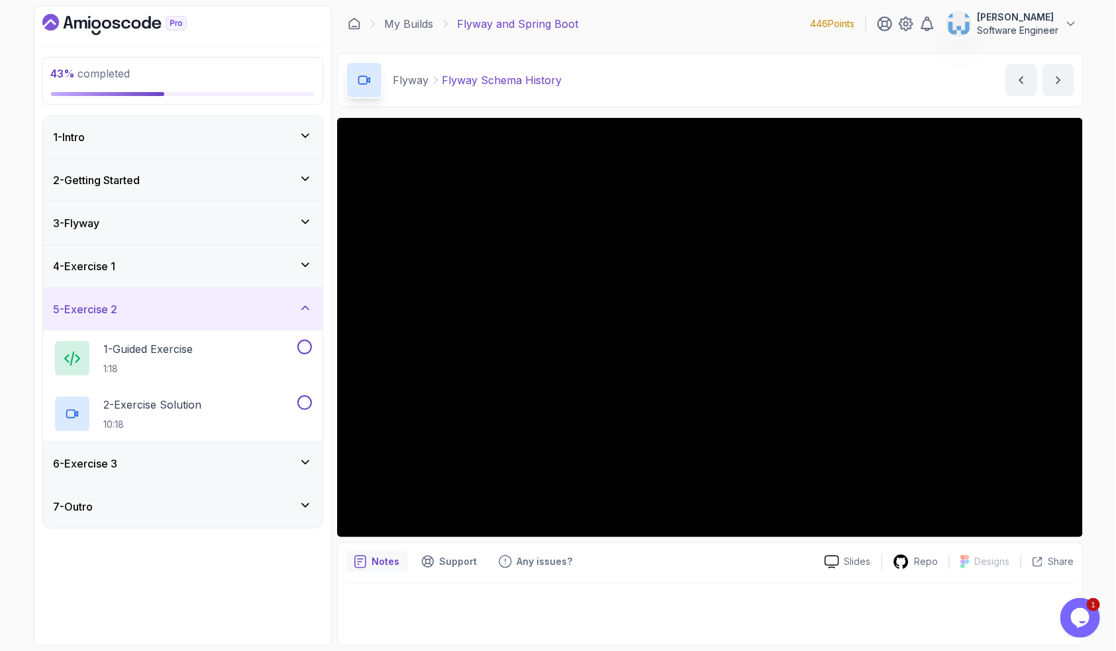
click at [296, 307] on div "5 - Exercise 2" at bounding box center [183, 309] width 258 height 16
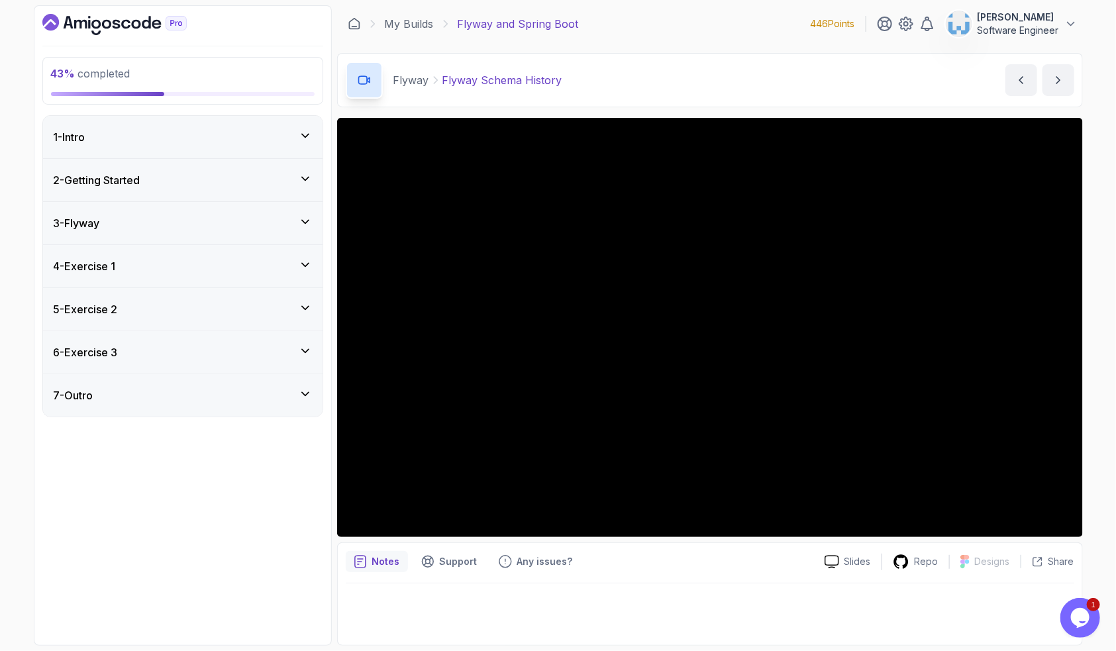
click at [309, 225] on icon at bounding box center [305, 221] width 13 height 13
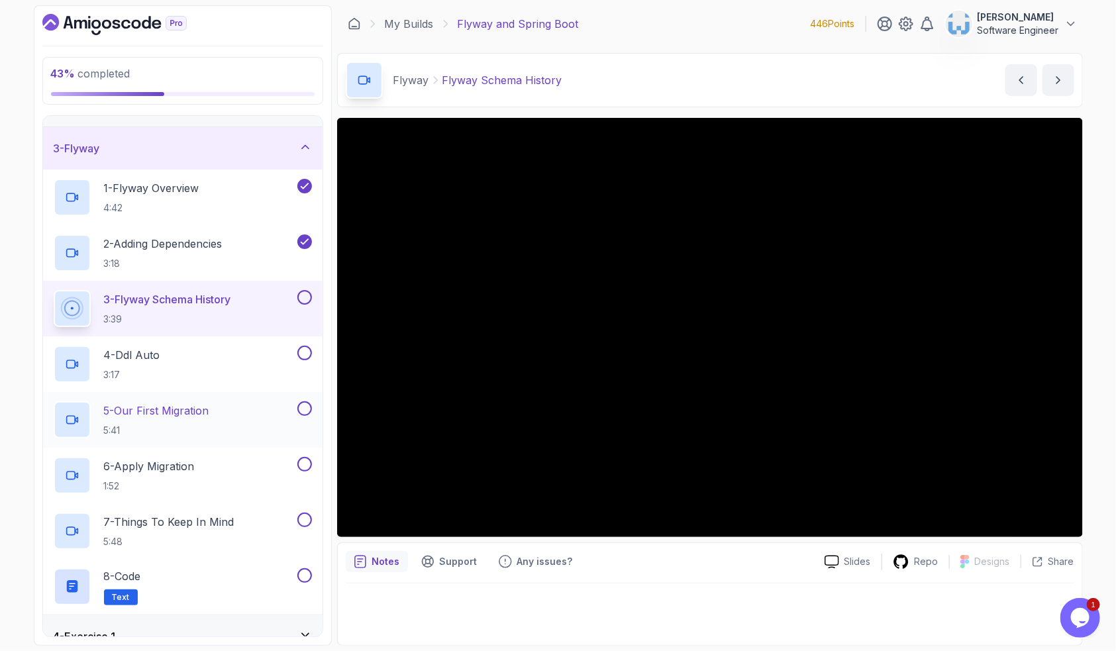
scroll to position [77, 0]
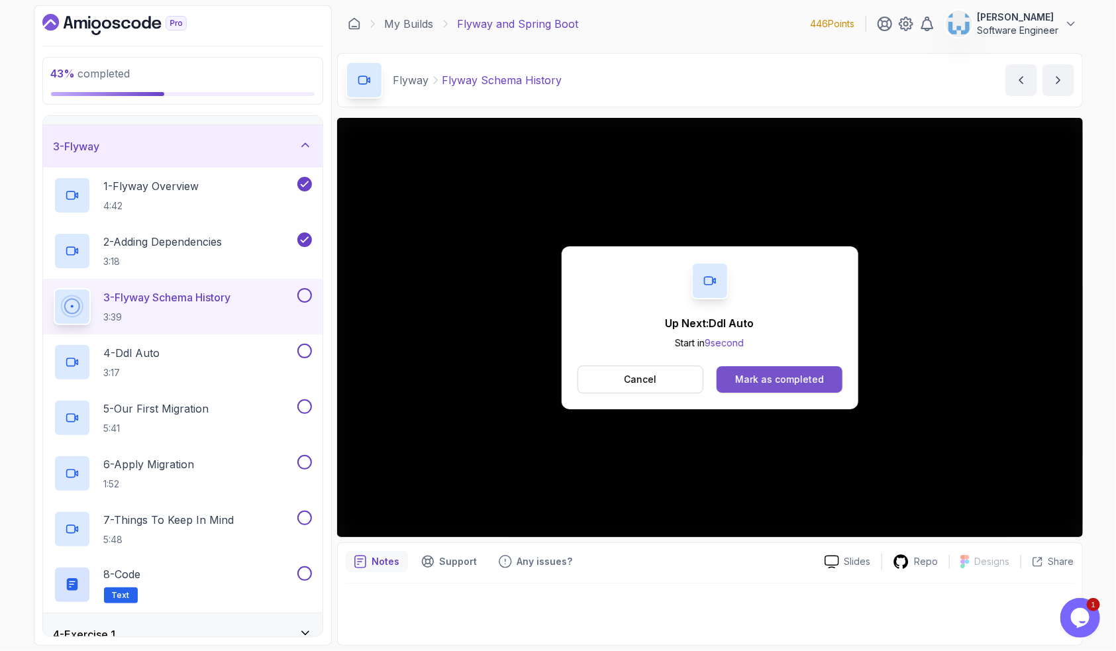
click at [762, 376] on div "Mark as completed" at bounding box center [779, 379] width 89 height 13
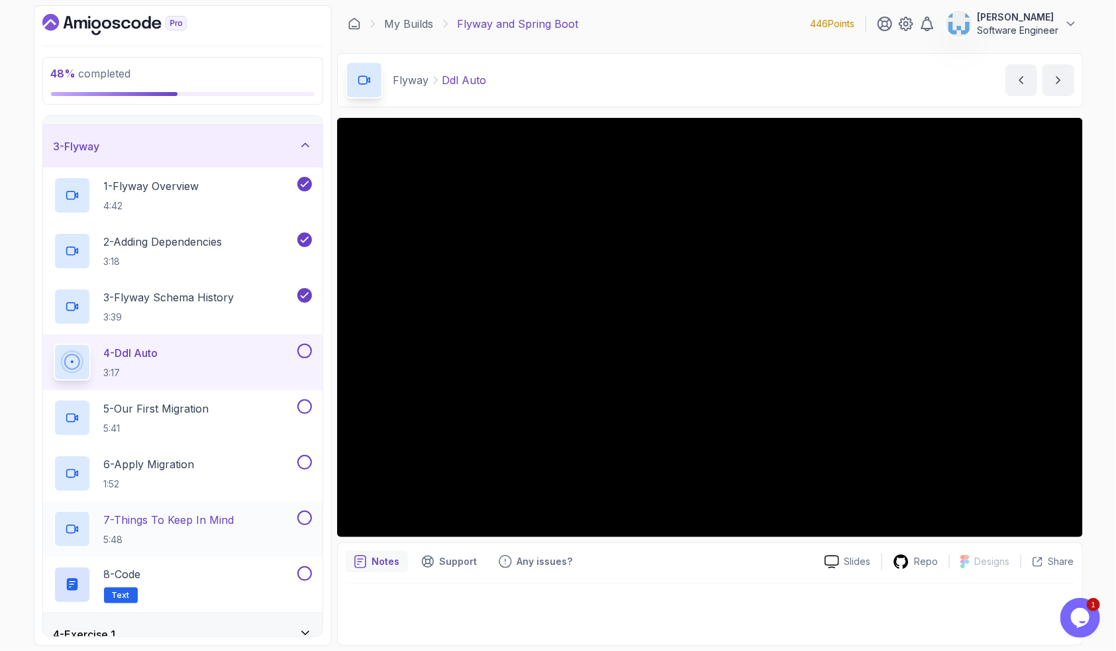
scroll to position [86, 0]
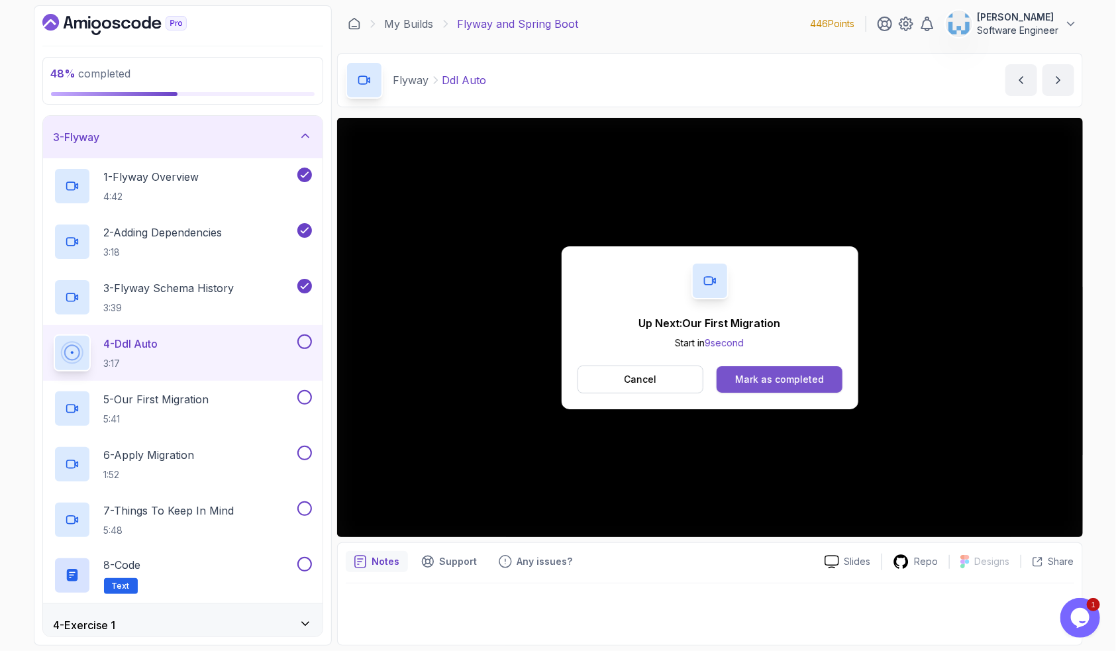
click at [766, 379] on div "Mark as completed" at bounding box center [779, 379] width 89 height 13
